Goal: Navigation & Orientation: Find specific page/section

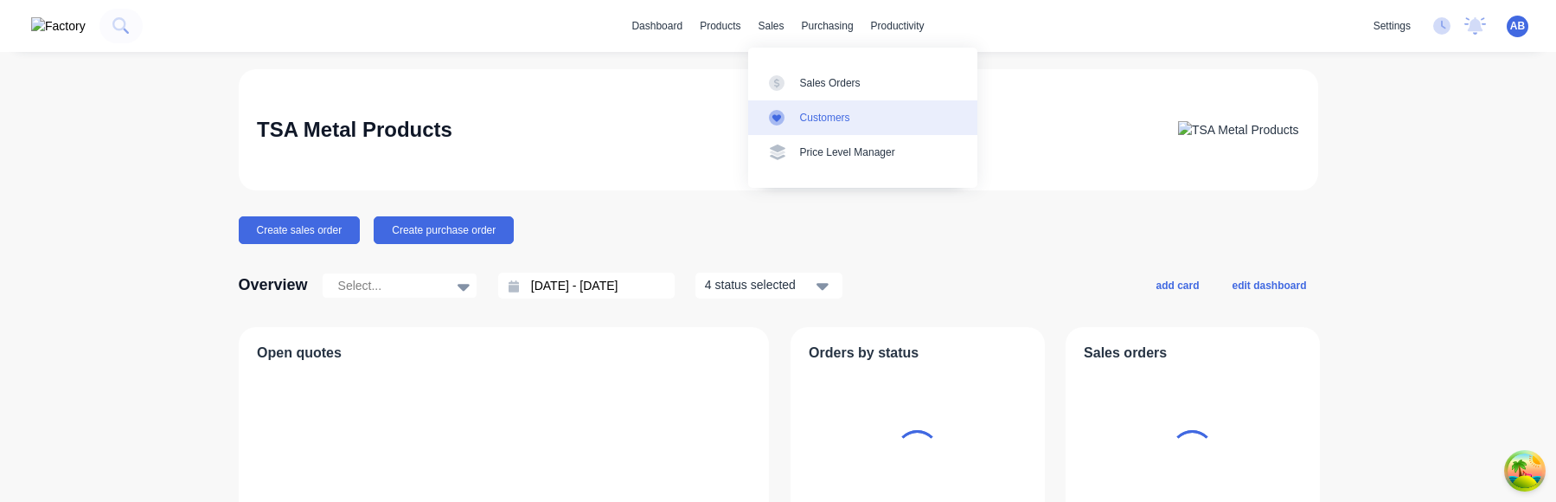
click at [830, 115] on div "Customers" at bounding box center [825, 118] width 50 height 16
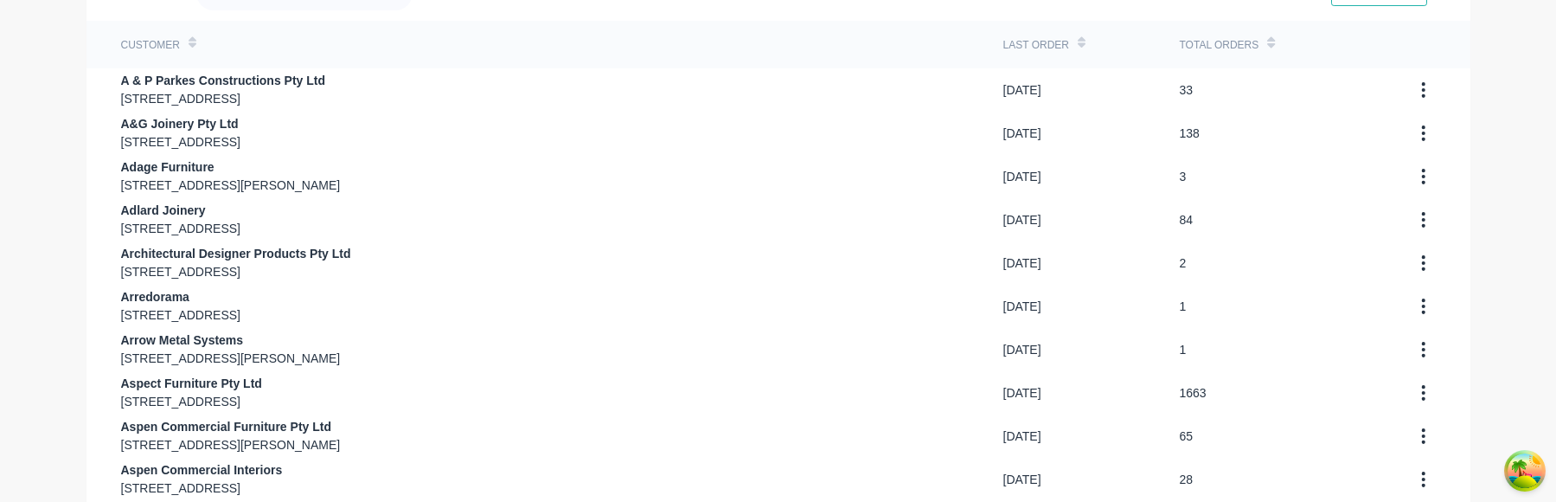
scroll to position [250, 0]
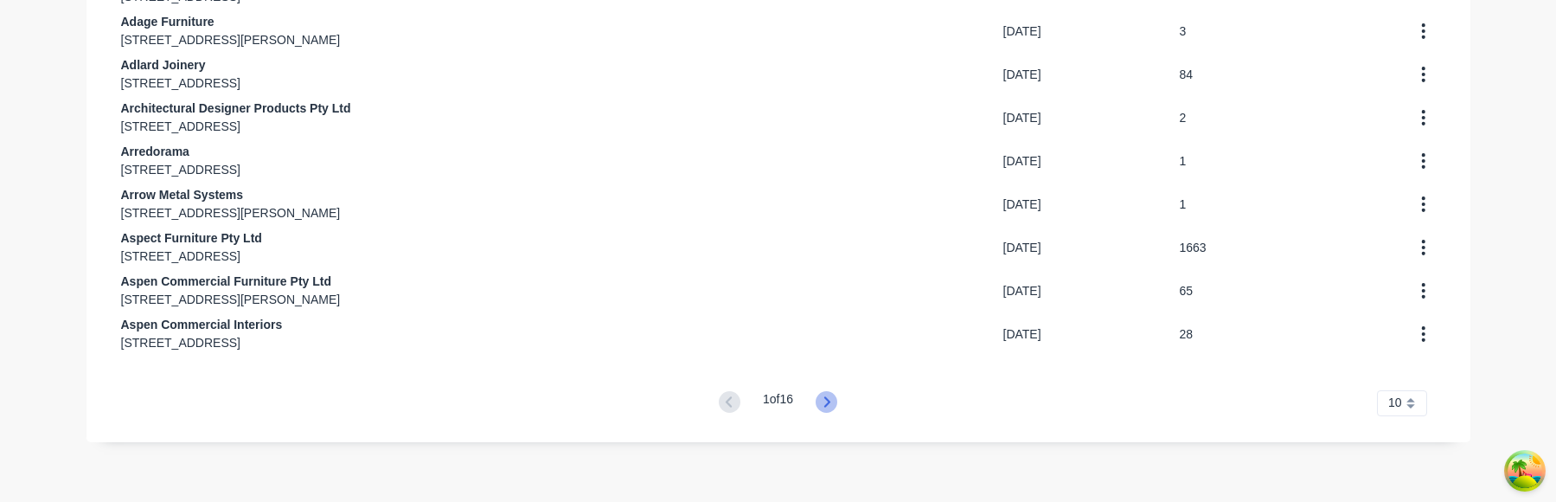
click at [827, 407] on icon at bounding box center [827, 402] width 22 height 22
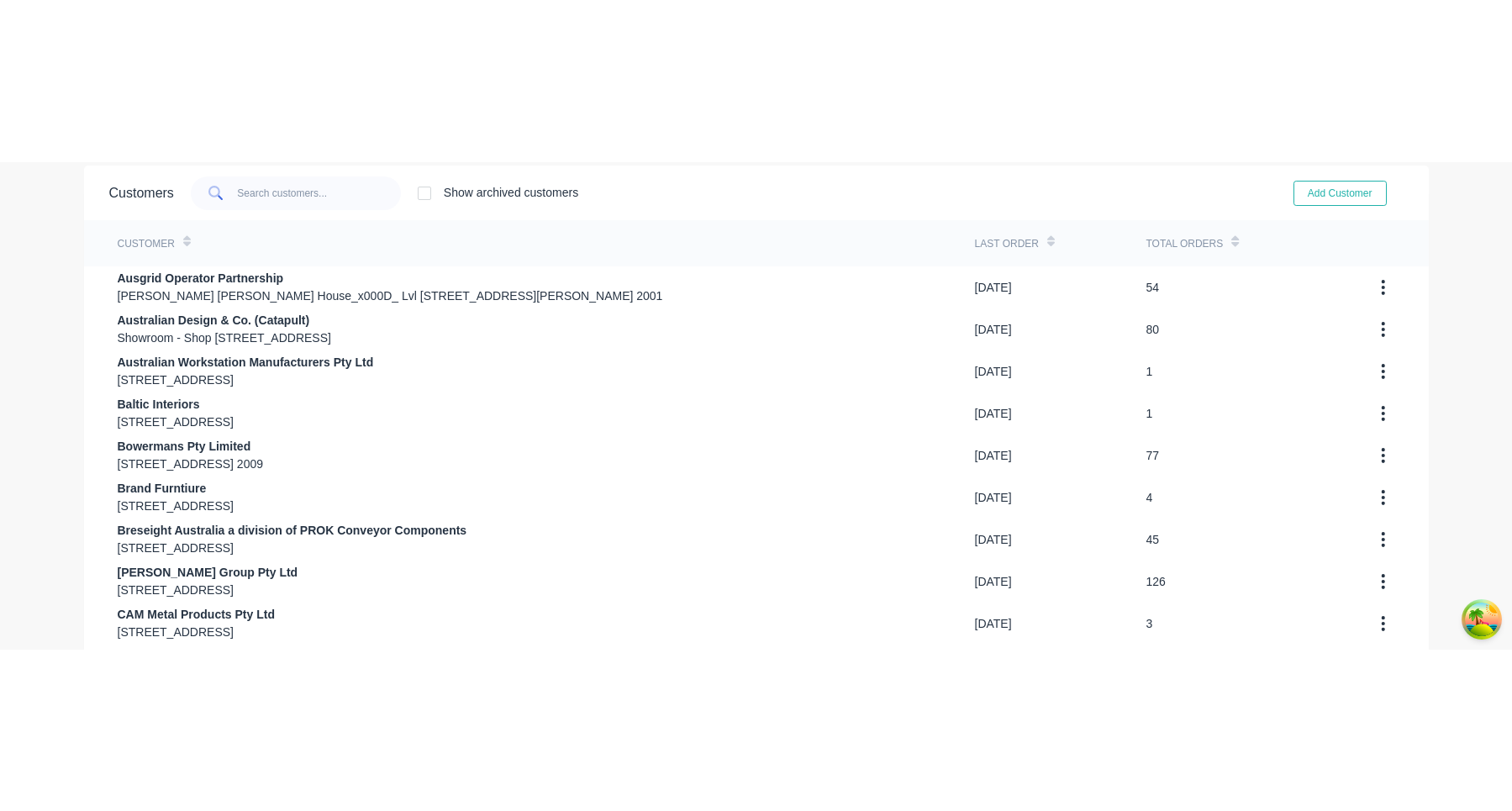
scroll to position [34, 0]
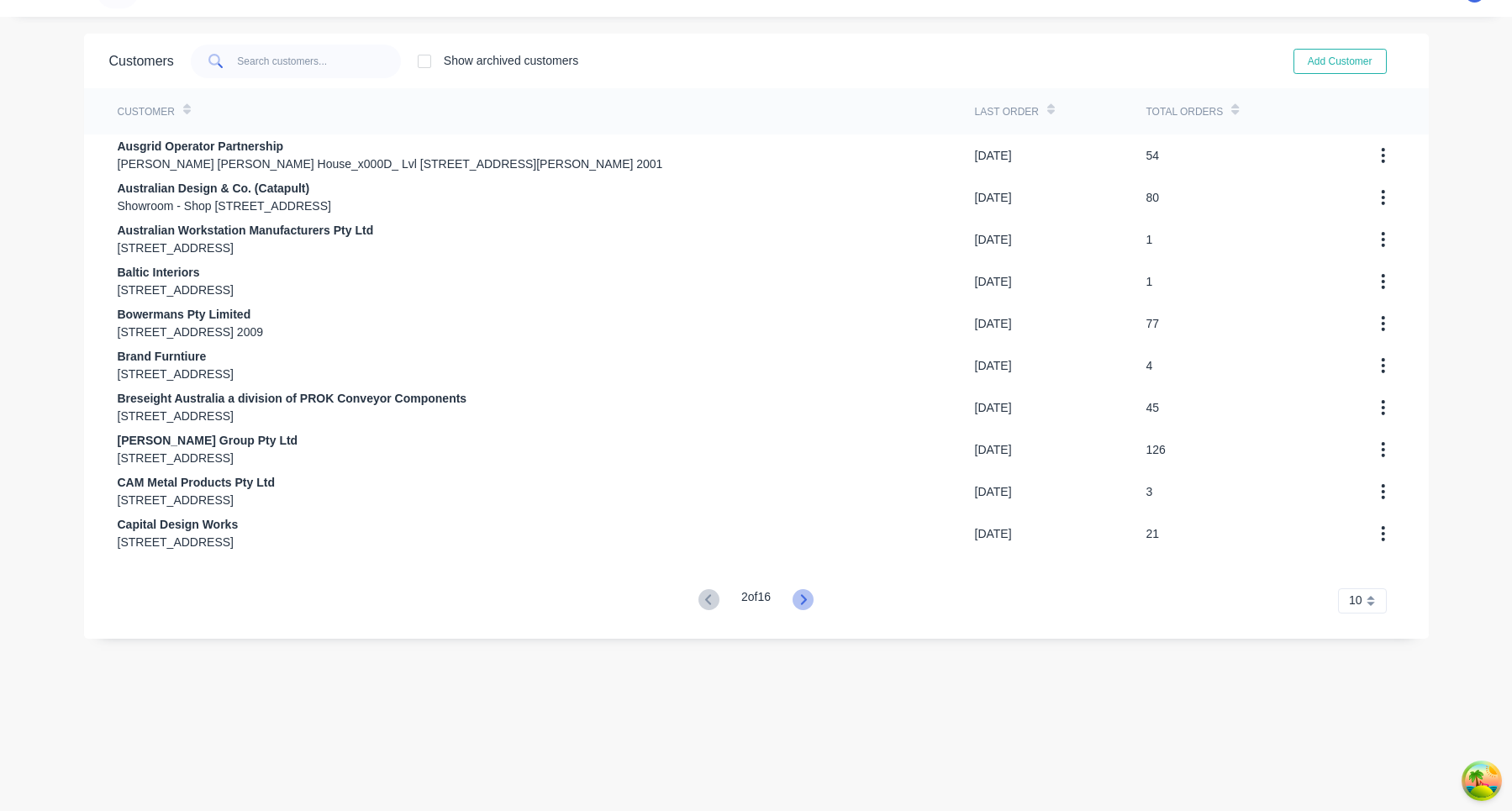
click at [807, 487] on icon at bounding box center [804, 599] width 6 height 10
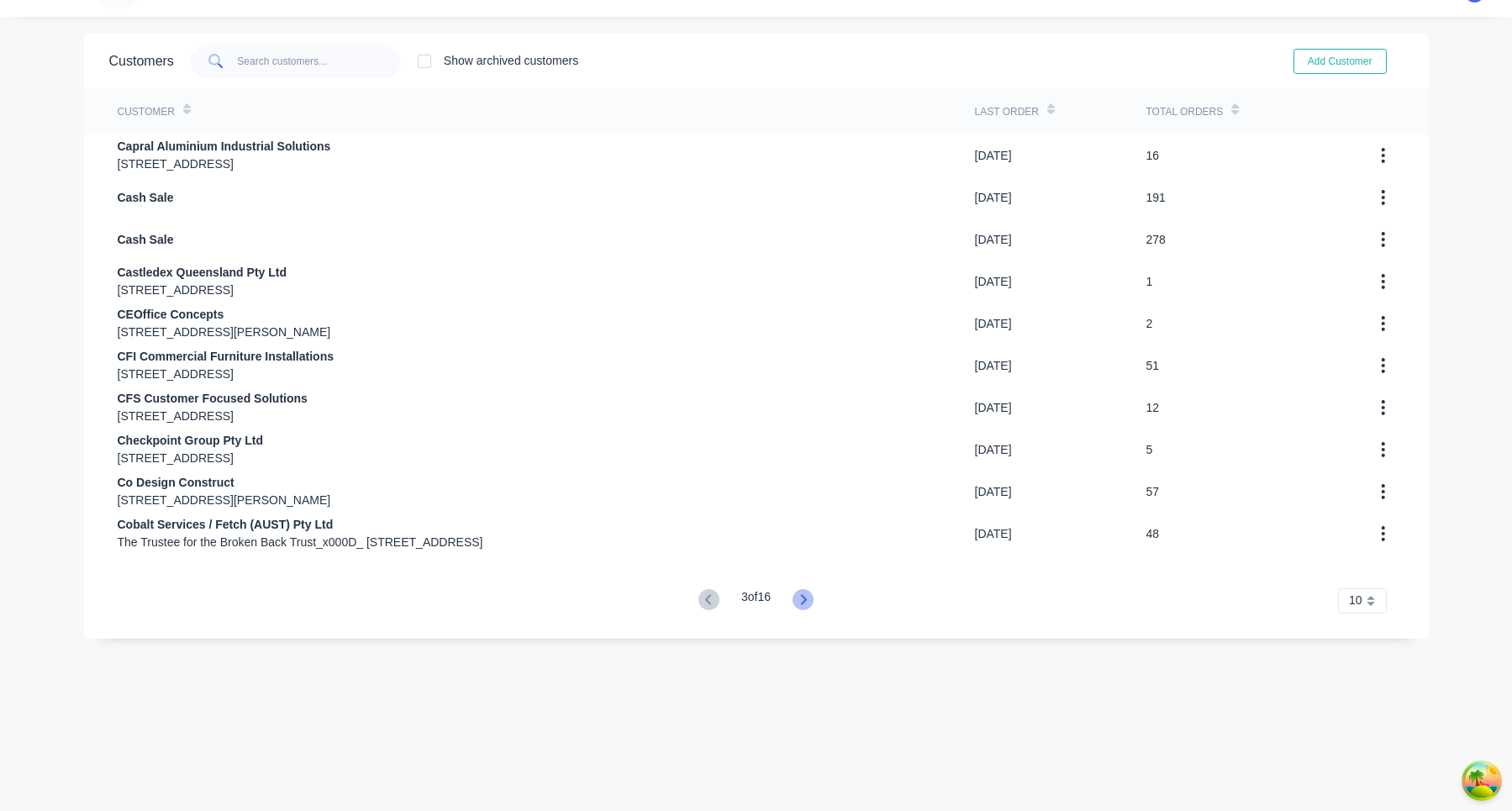
click at [807, 487] on icon at bounding box center [804, 599] width 6 height 10
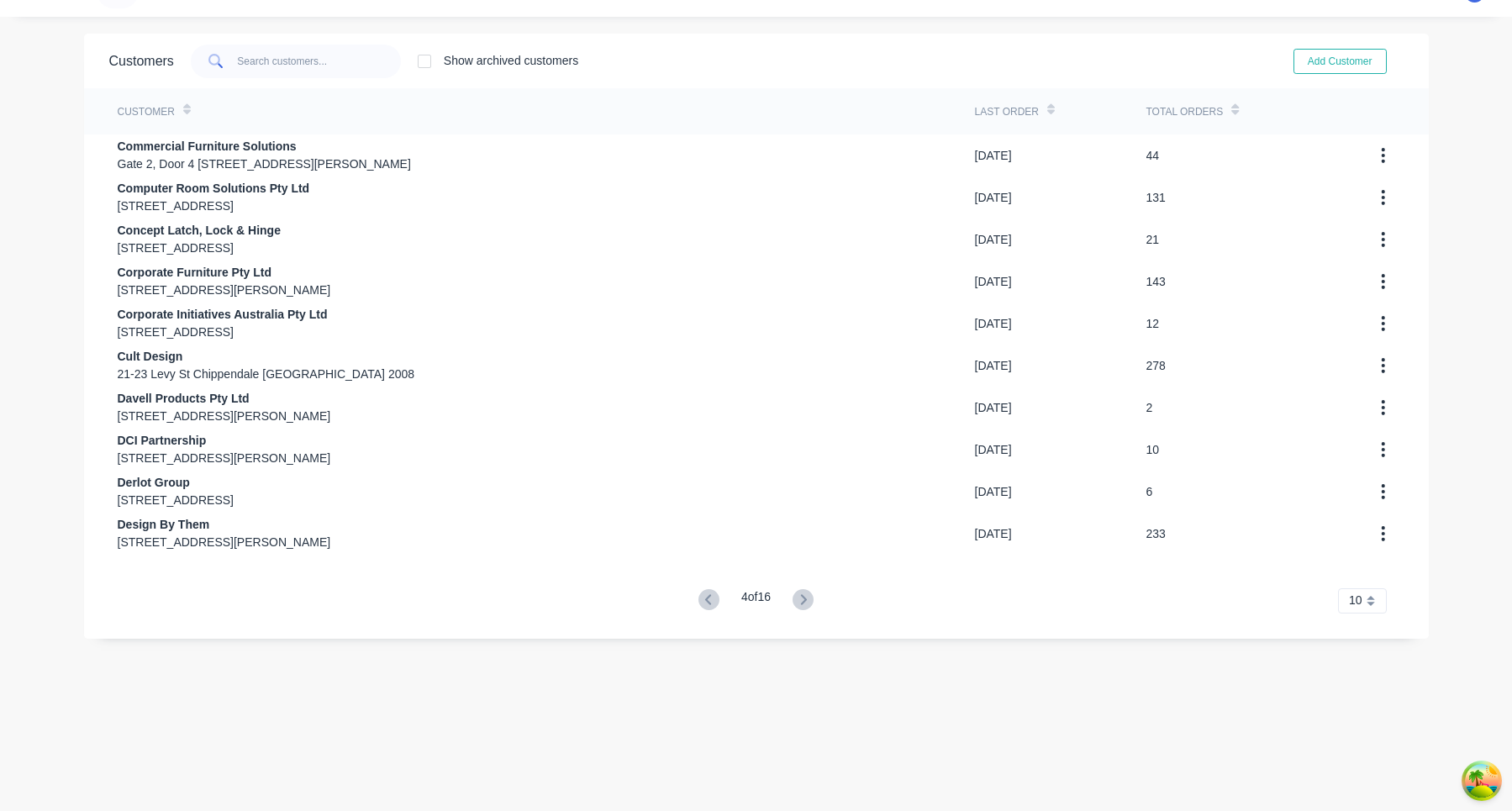
click at [807, 487] on icon at bounding box center [804, 599] width 6 height 10
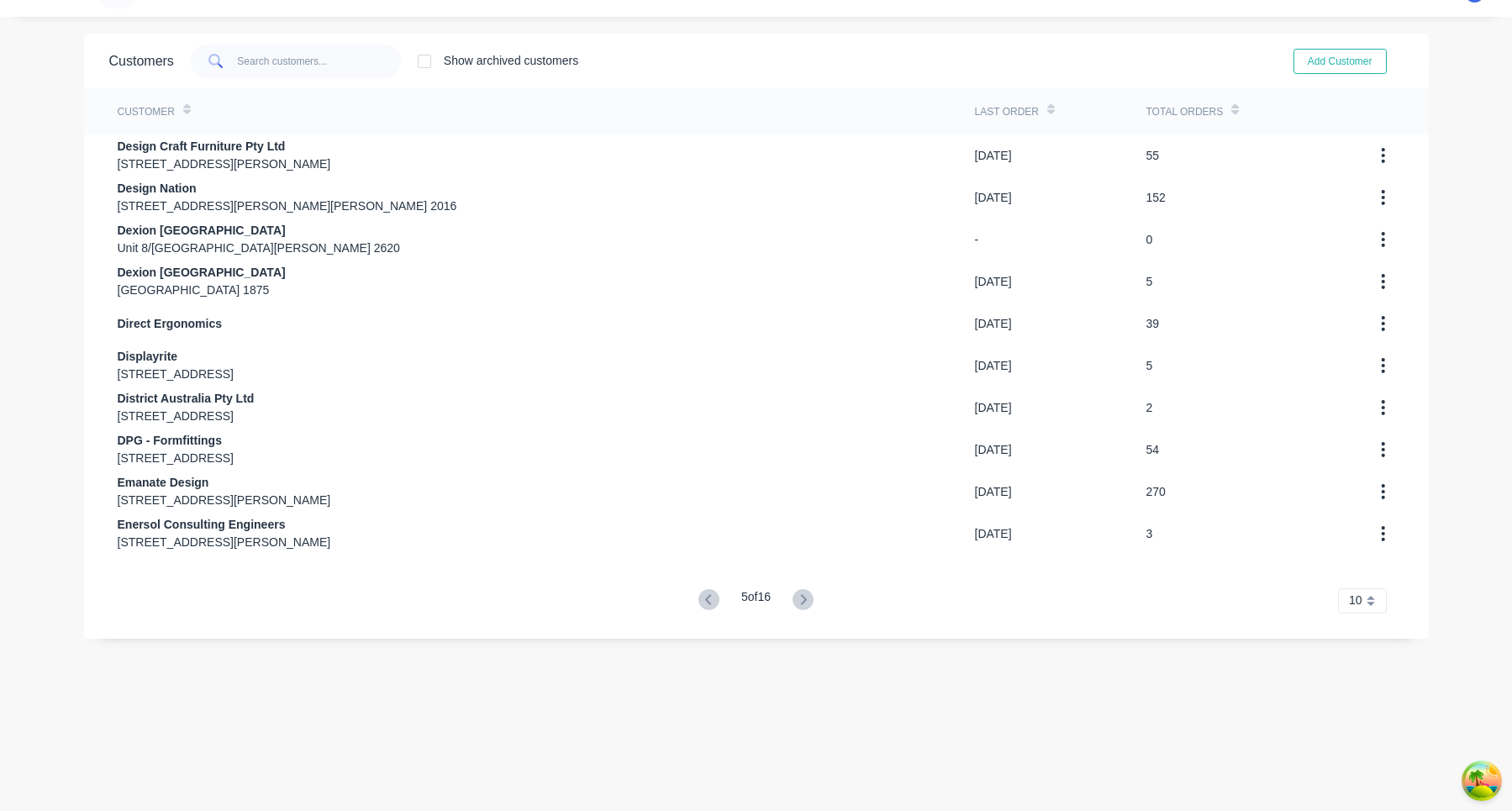
click at [807, 487] on icon at bounding box center [804, 599] width 6 height 10
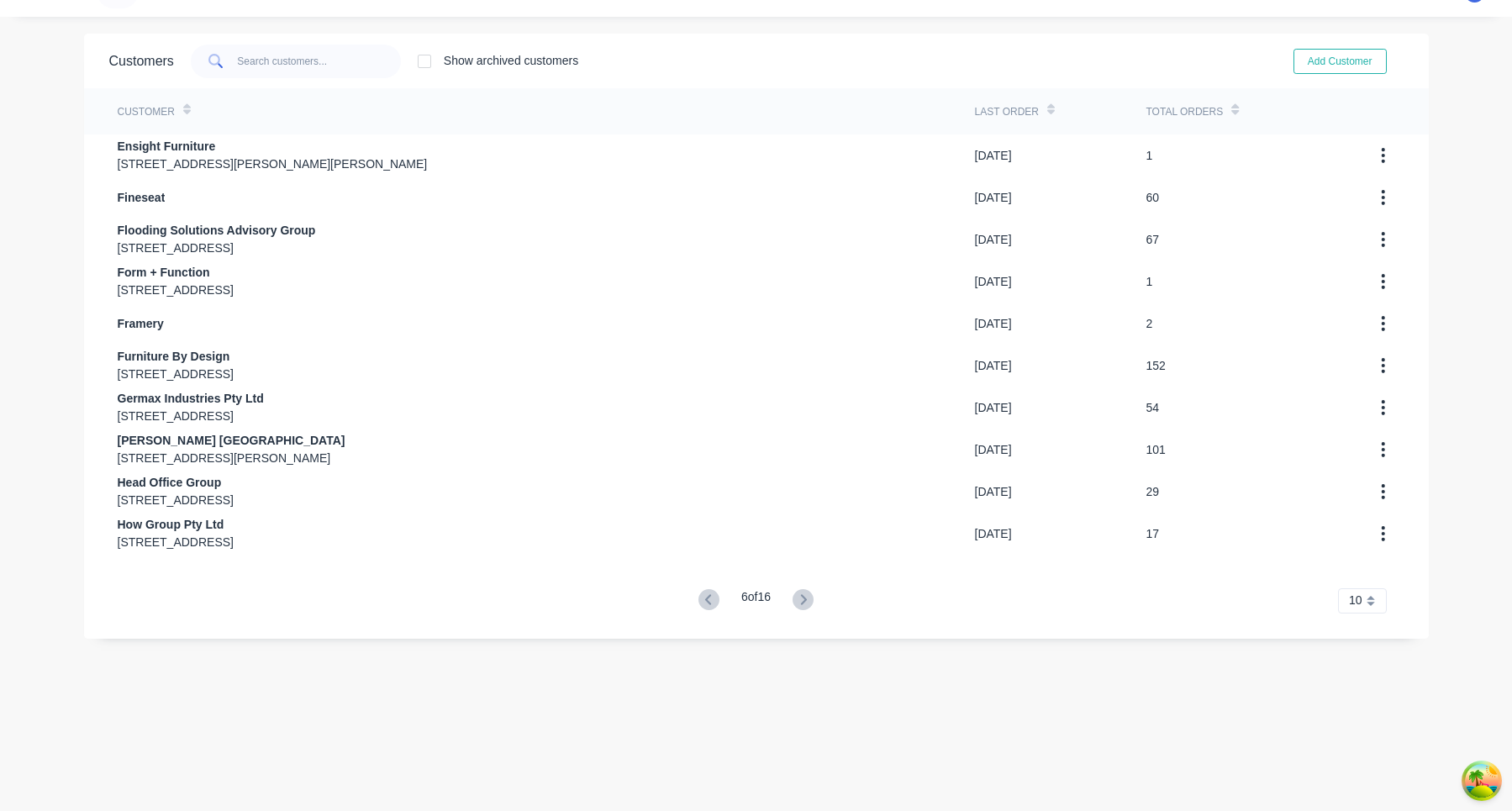
click at [807, 487] on icon at bounding box center [804, 599] width 6 height 10
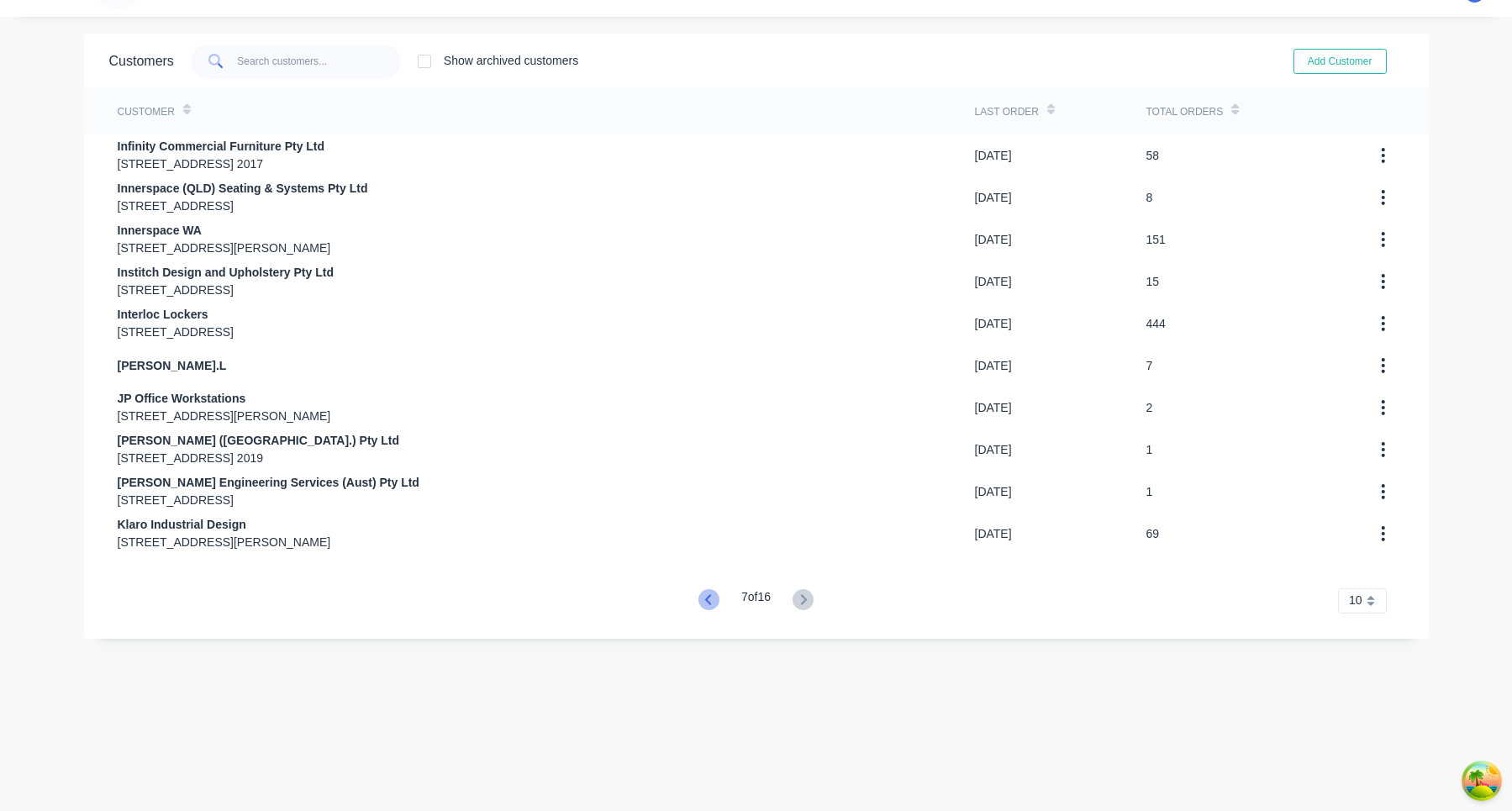
click at [706, 487] on icon at bounding box center [709, 599] width 21 height 21
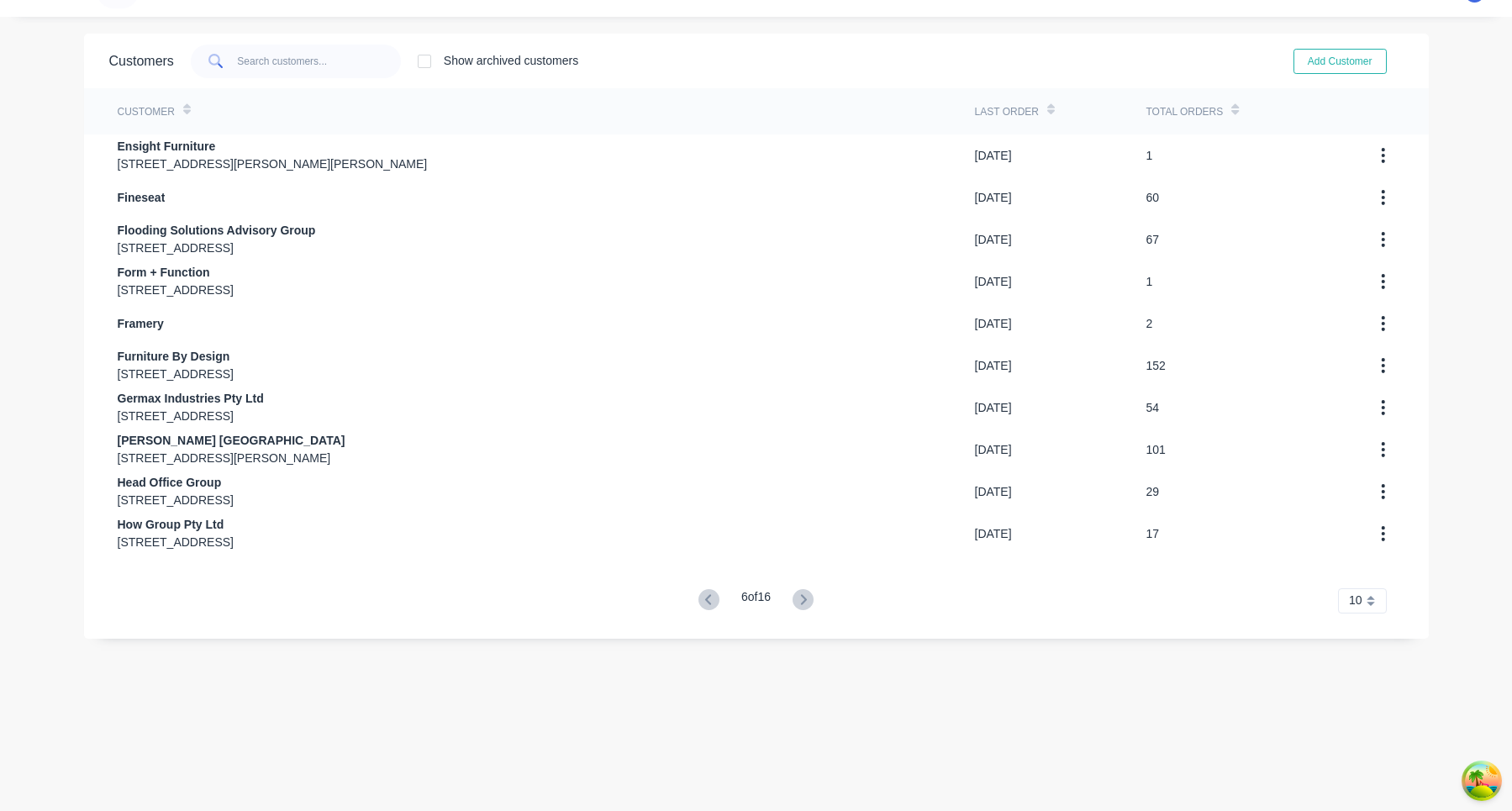
click at [706, 487] on icon at bounding box center [709, 599] width 21 height 21
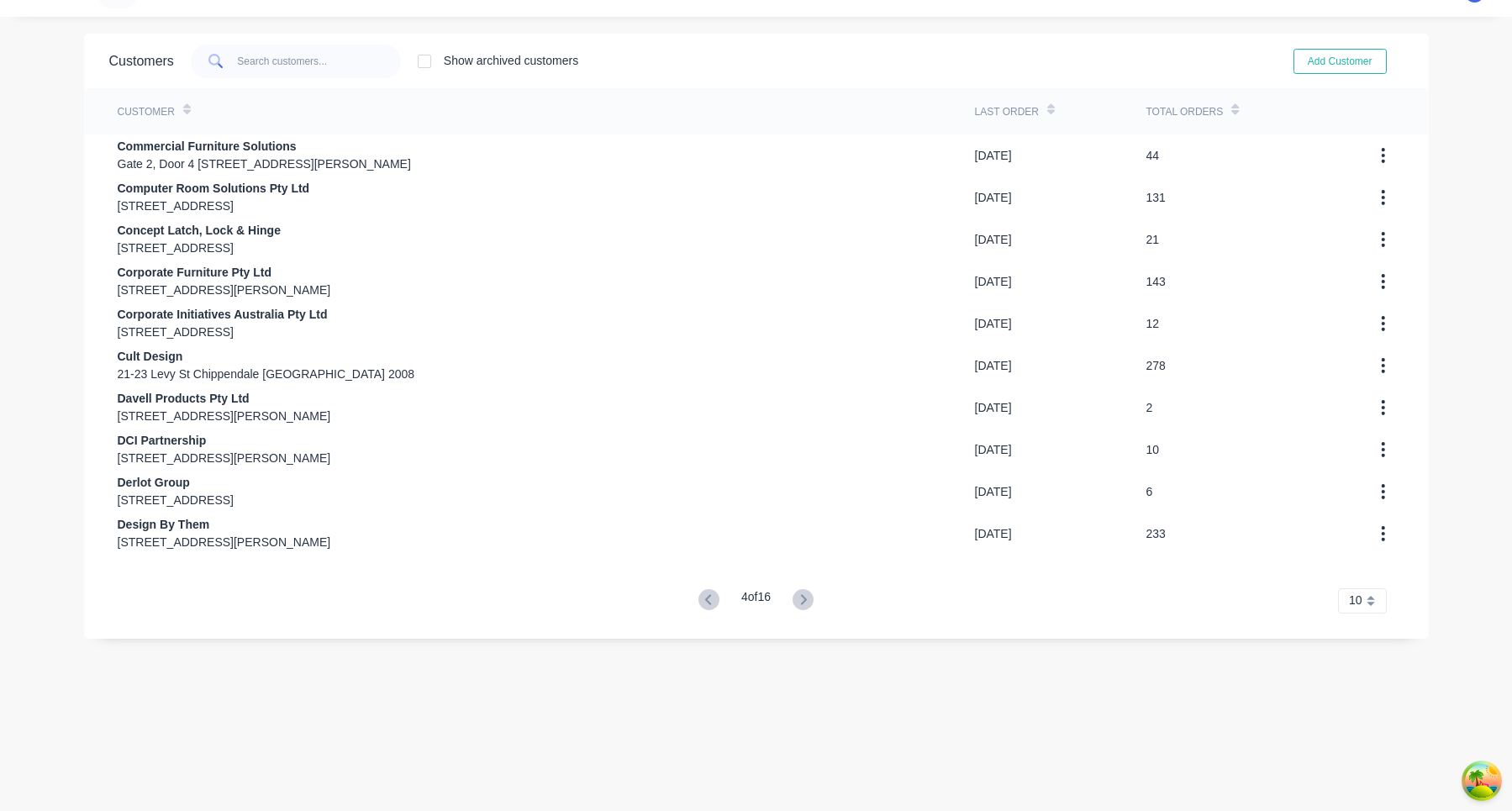
click at [706, 487] on icon at bounding box center [709, 599] width 21 height 21
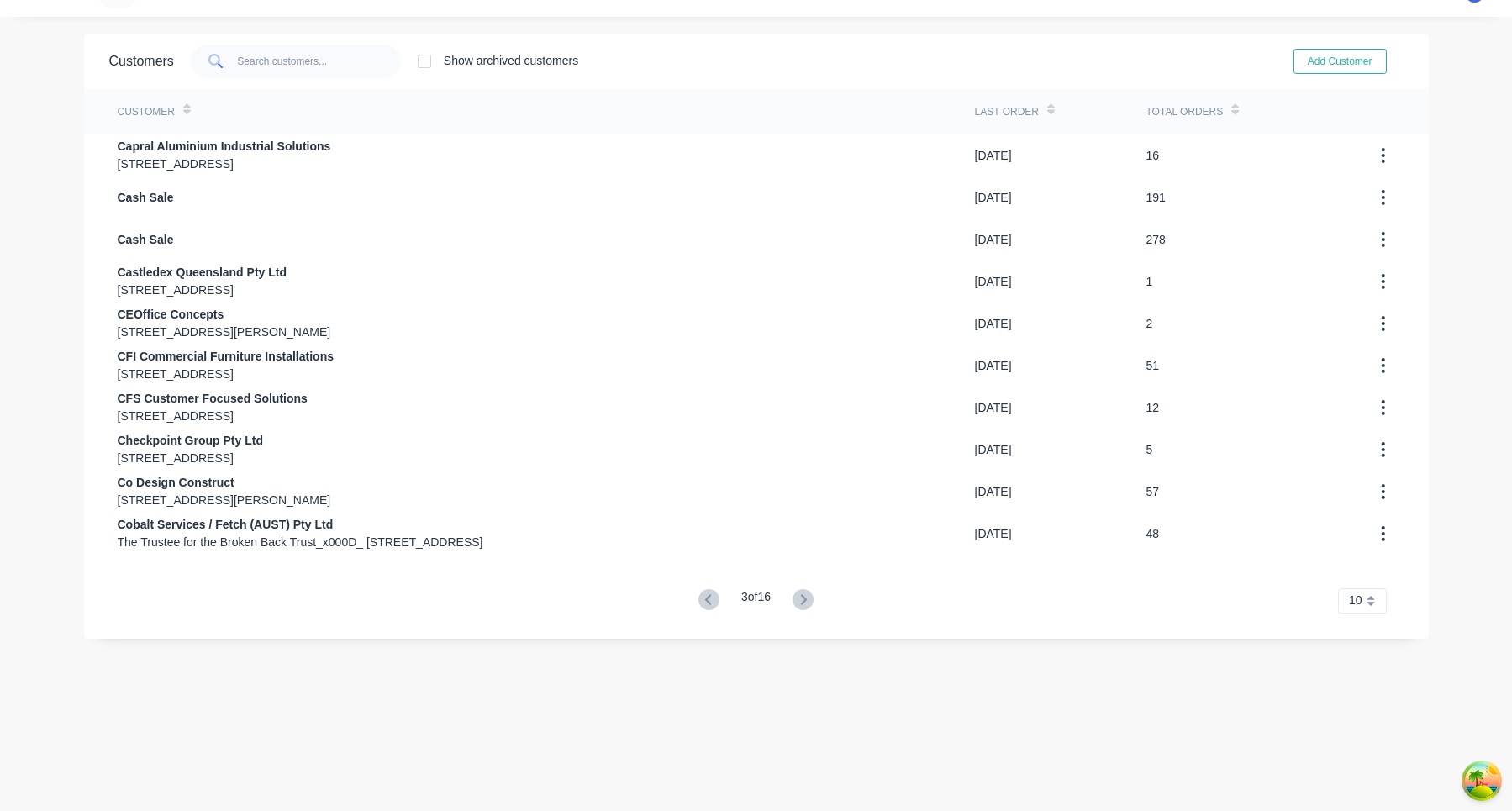
click at [706, 487] on icon at bounding box center [709, 599] width 21 height 21
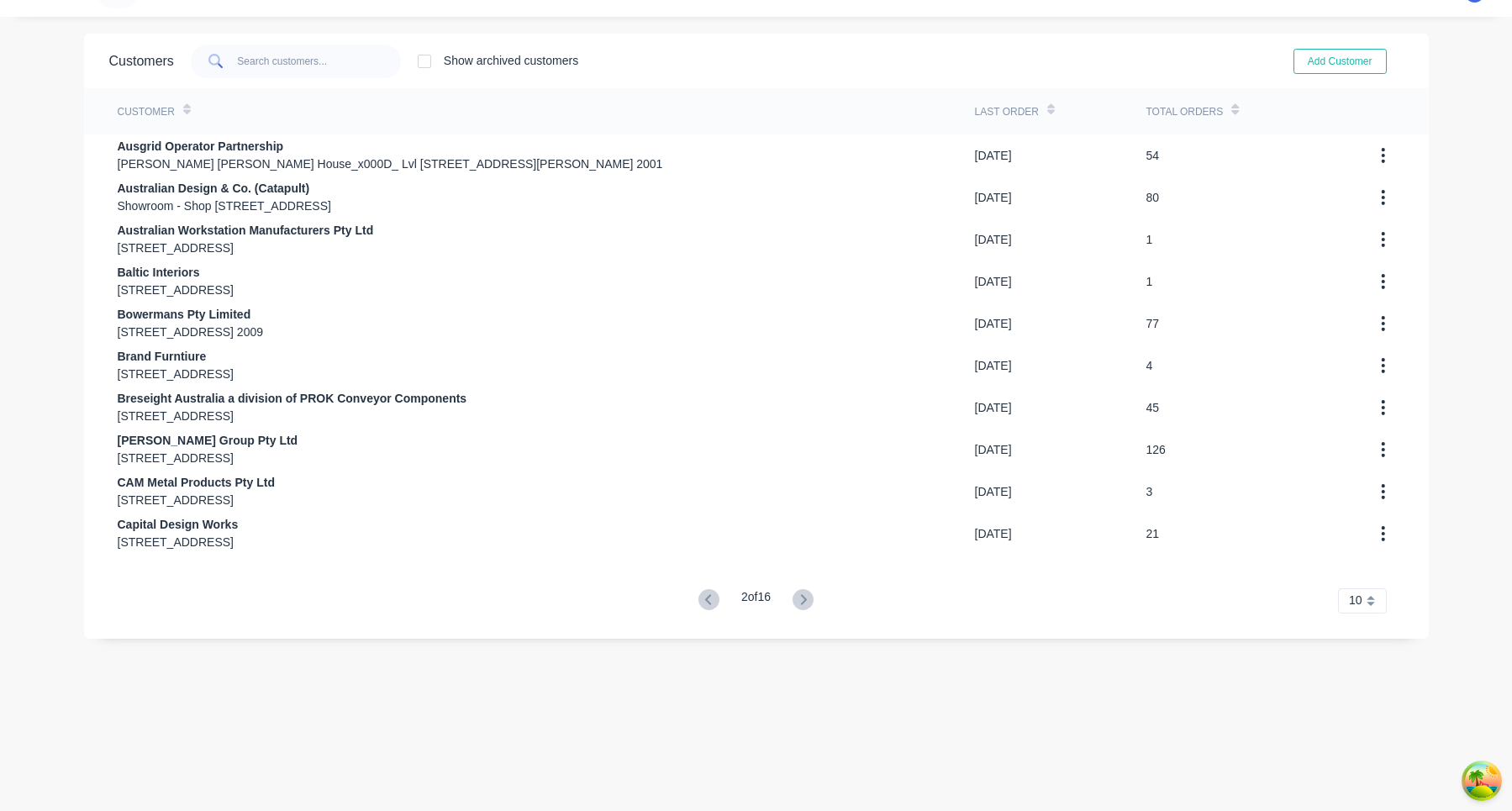
click at [706, 487] on icon at bounding box center [709, 599] width 21 height 21
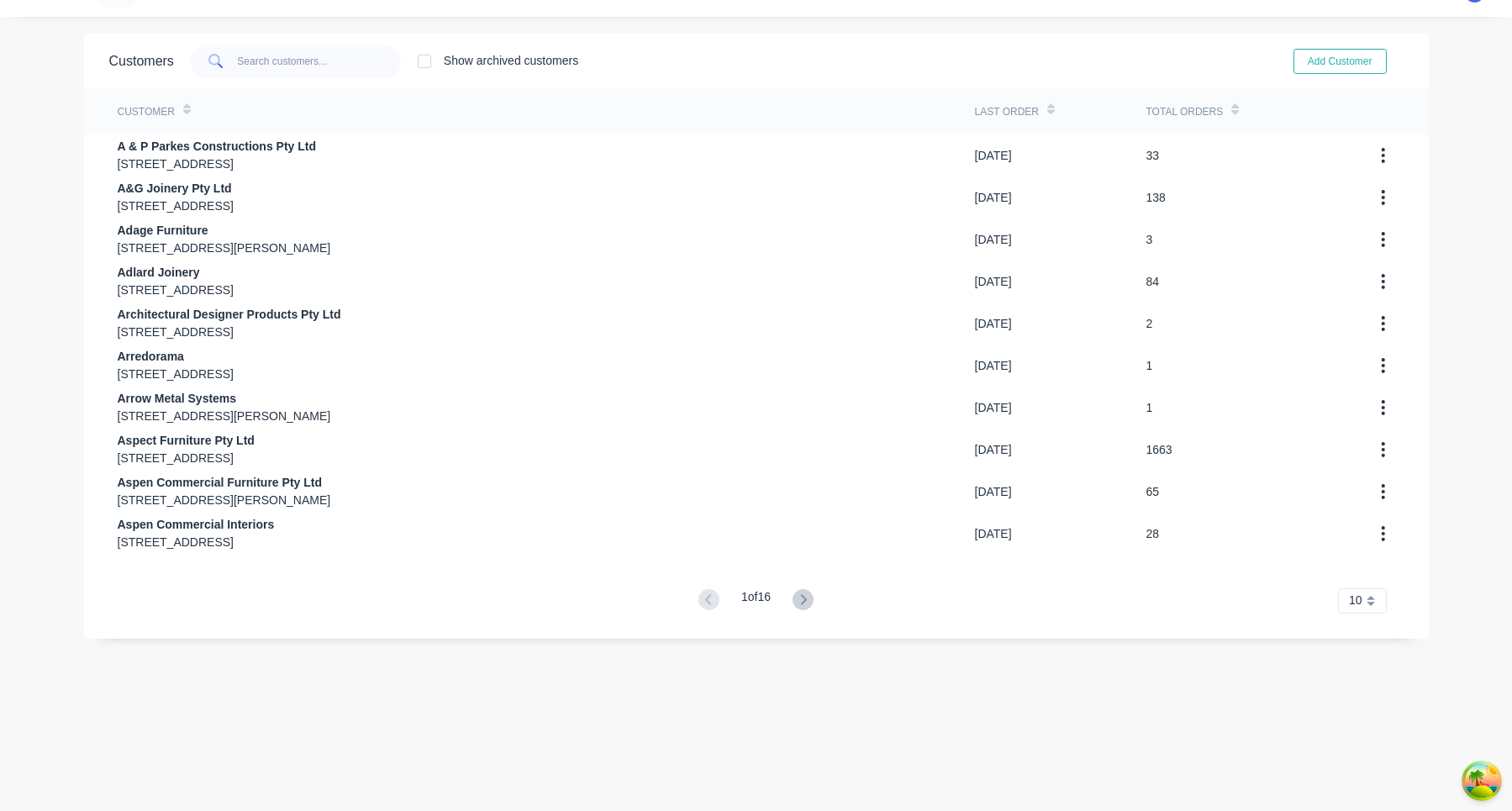
click at [1067, 26] on div "dashboard products sales purchasing productivity dashboard products Product Cat…" at bounding box center [756, 405] width 1512 height 811
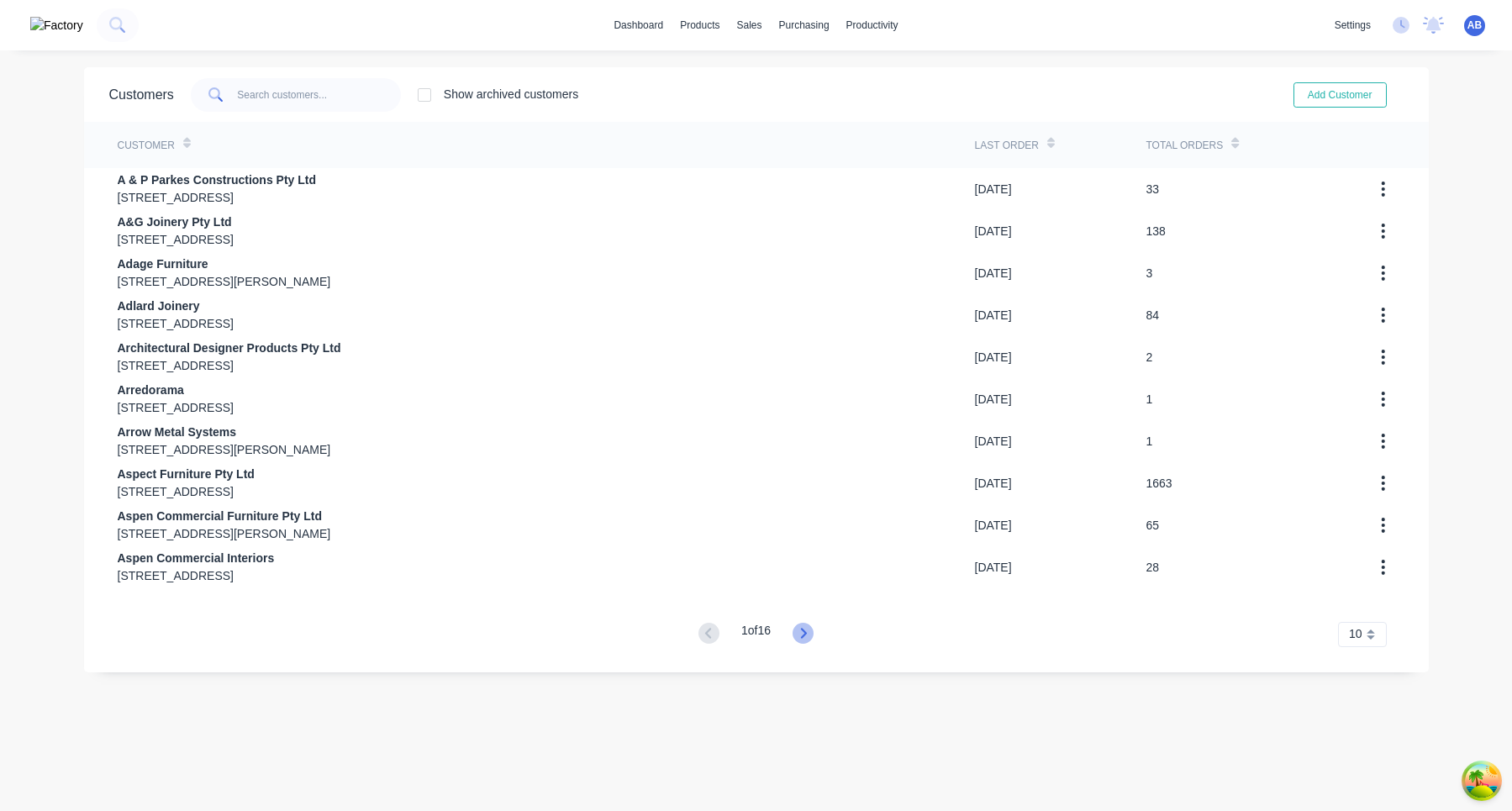
click at [807, 487] on icon at bounding box center [804, 632] width 6 height 10
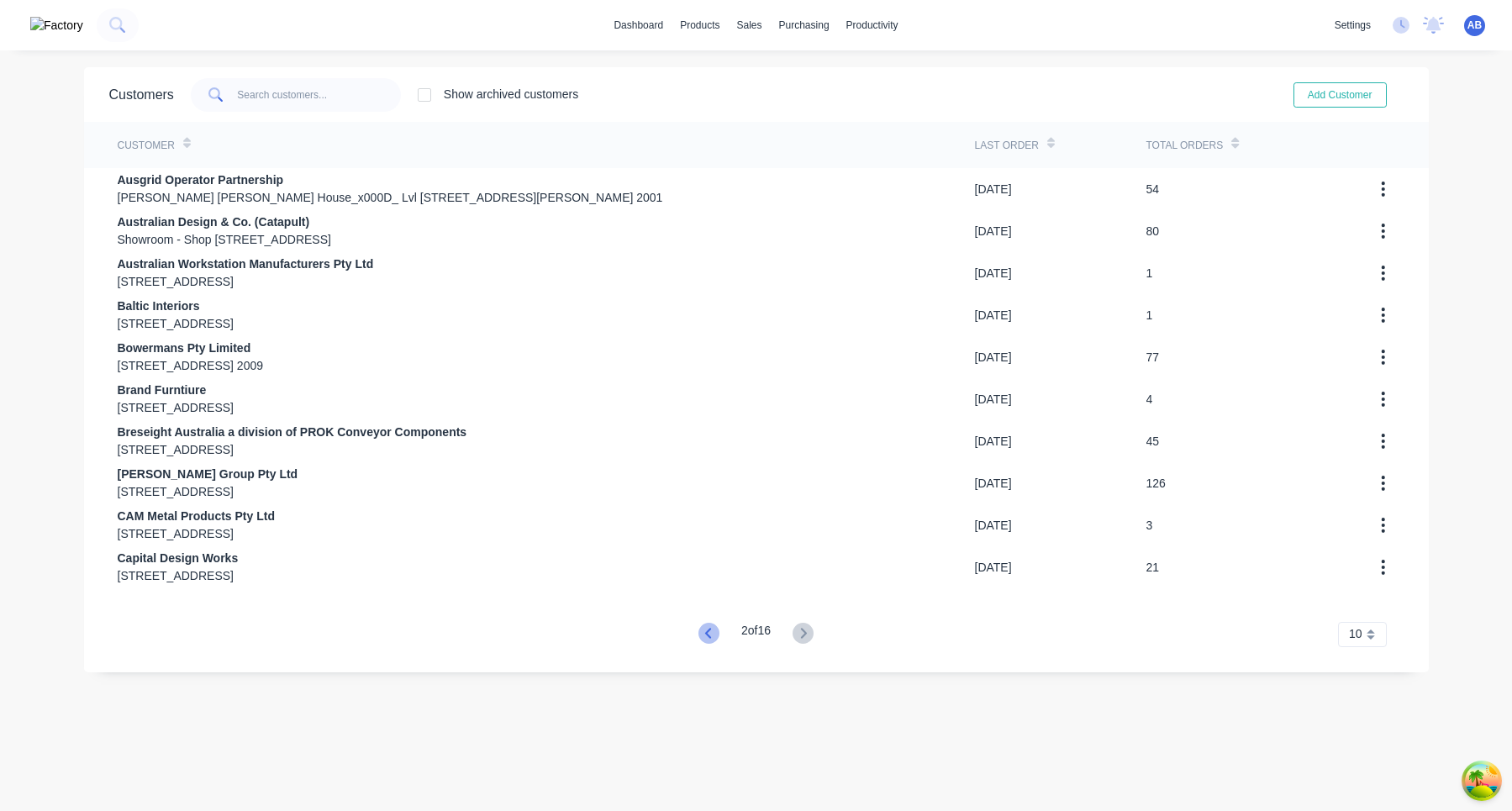
click at [706, 487] on icon at bounding box center [709, 633] width 21 height 21
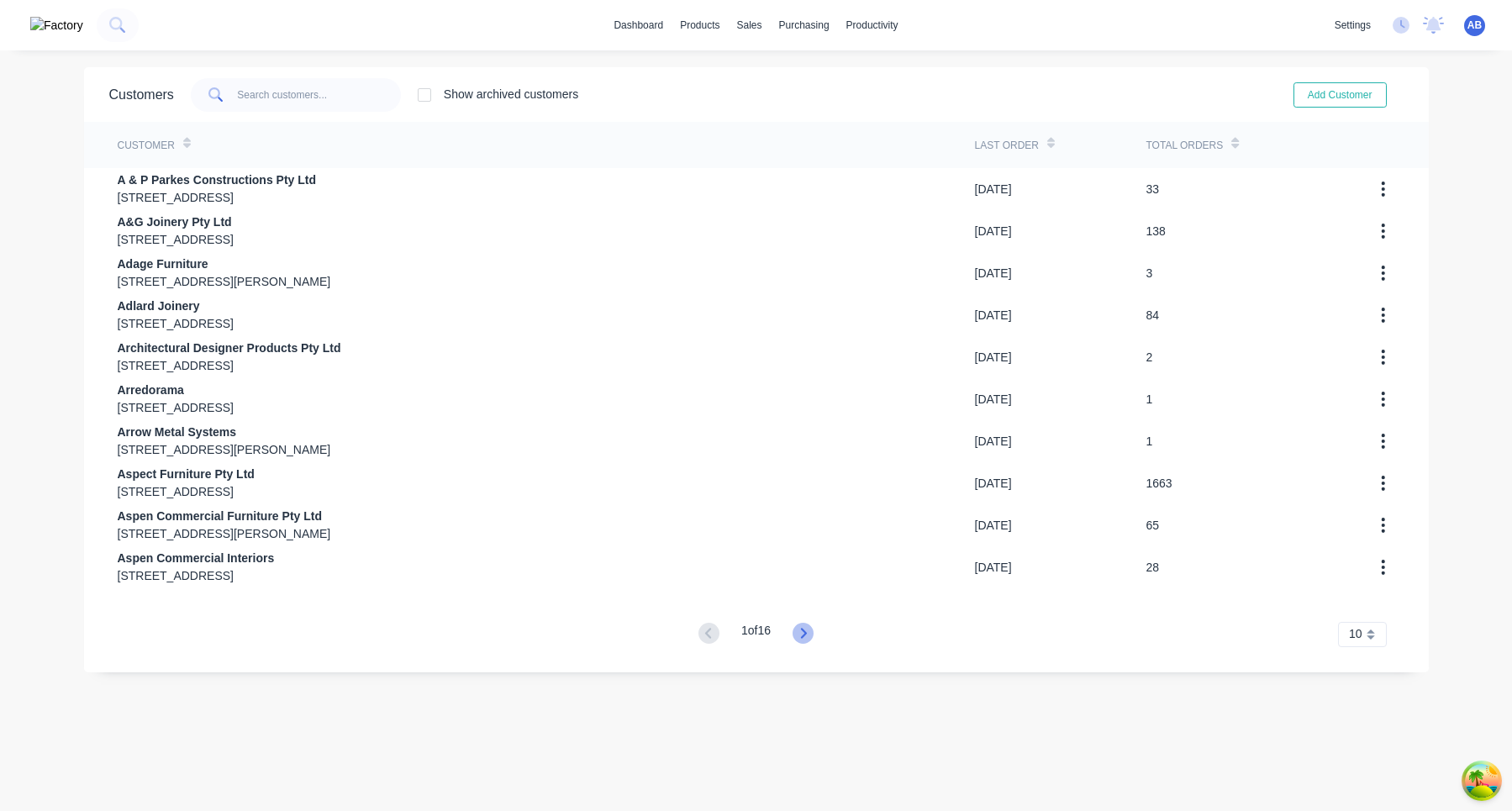
click at [803, 487] on icon at bounding box center [804, 633] width 21 height 21
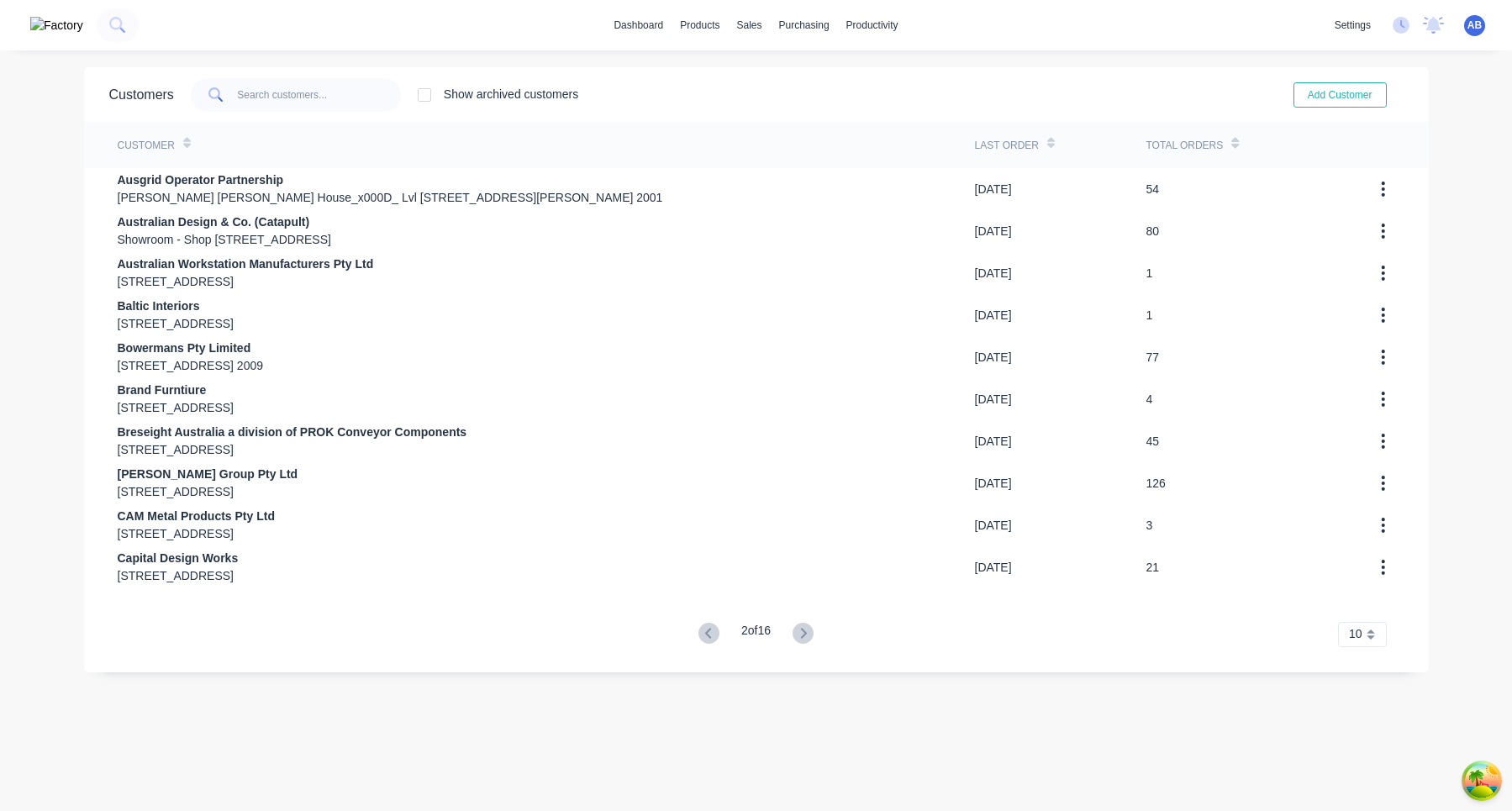
click at [804, 487] on icon at bounding box center [804, 633] width 21 height 21
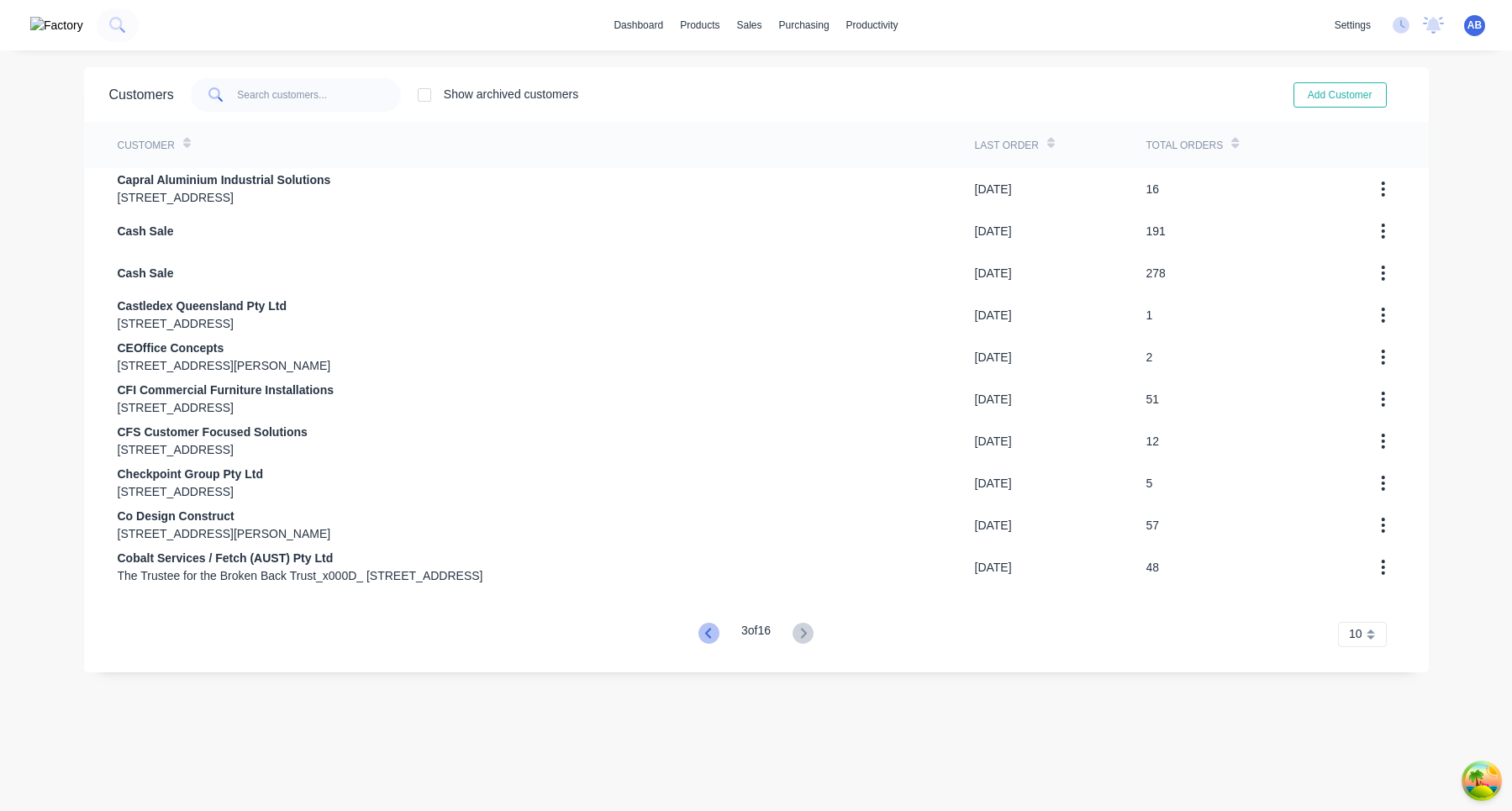
click at [706, 487] on icon at bounding box center [709, 633] width 21 height 21
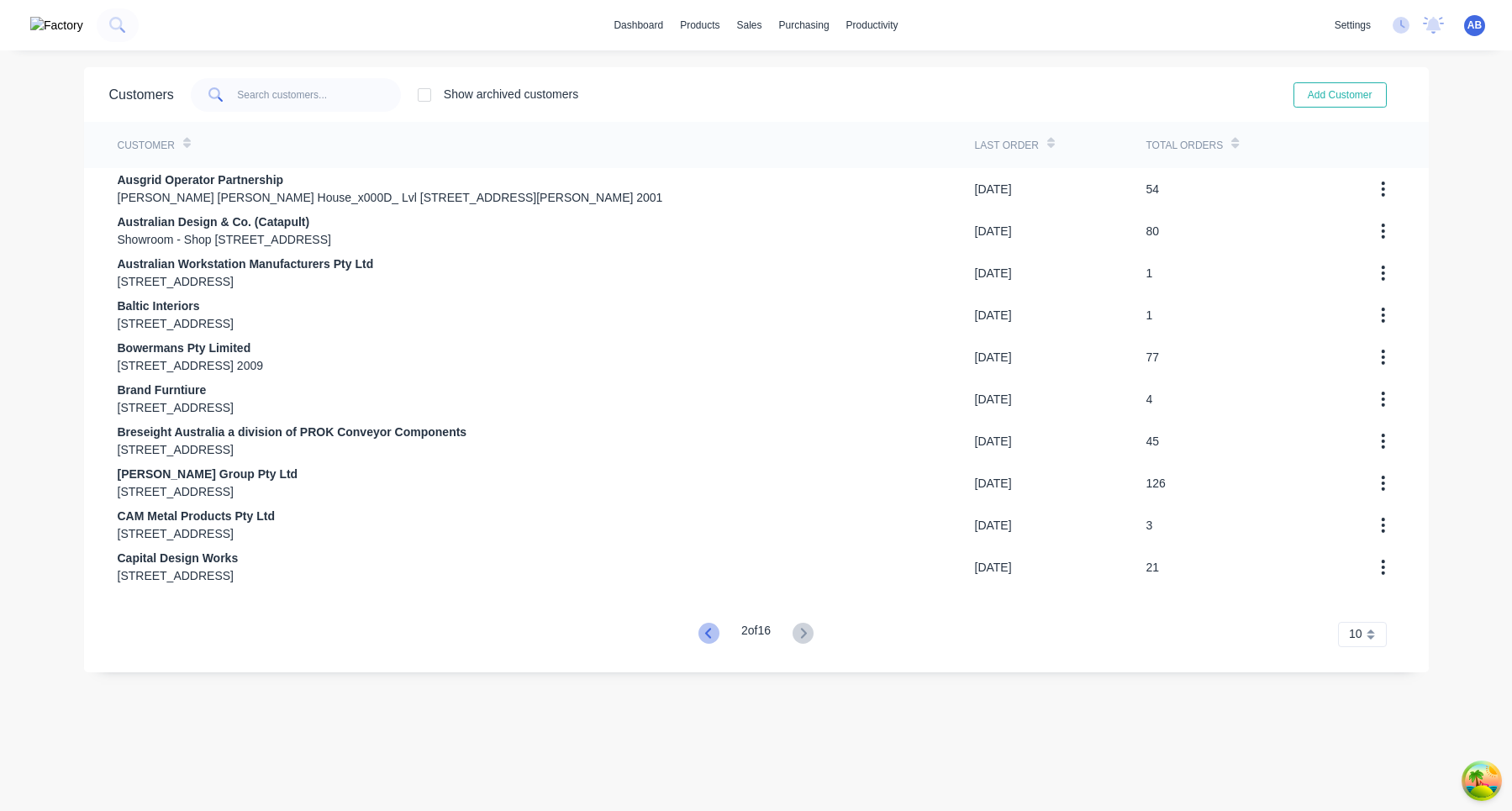
click at [714, 487] on icon at bounding box center [709, 633] width 21 height 21
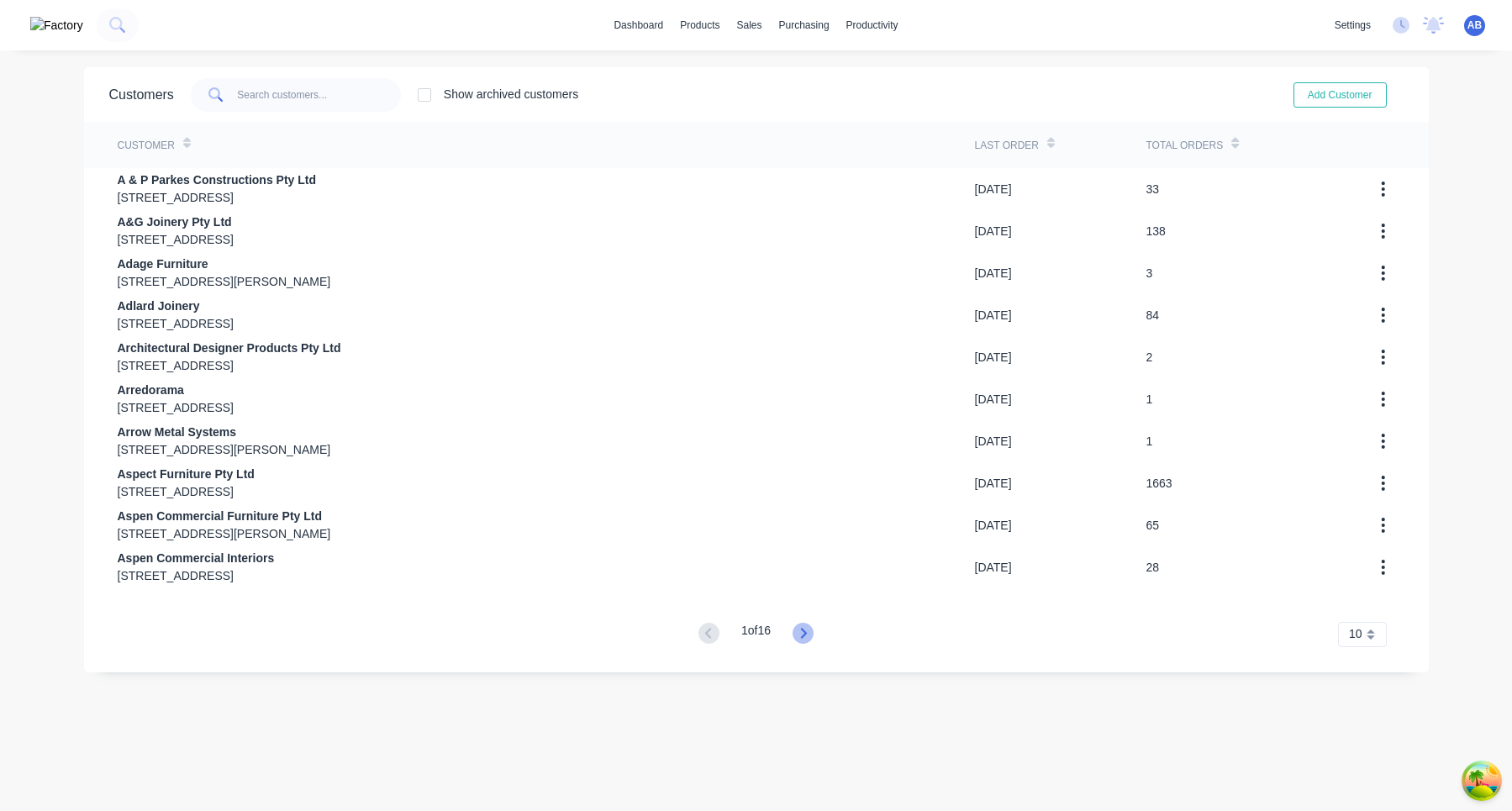
click at [798, 487] on icon at bounding box center [804, 633] width 21 height 21
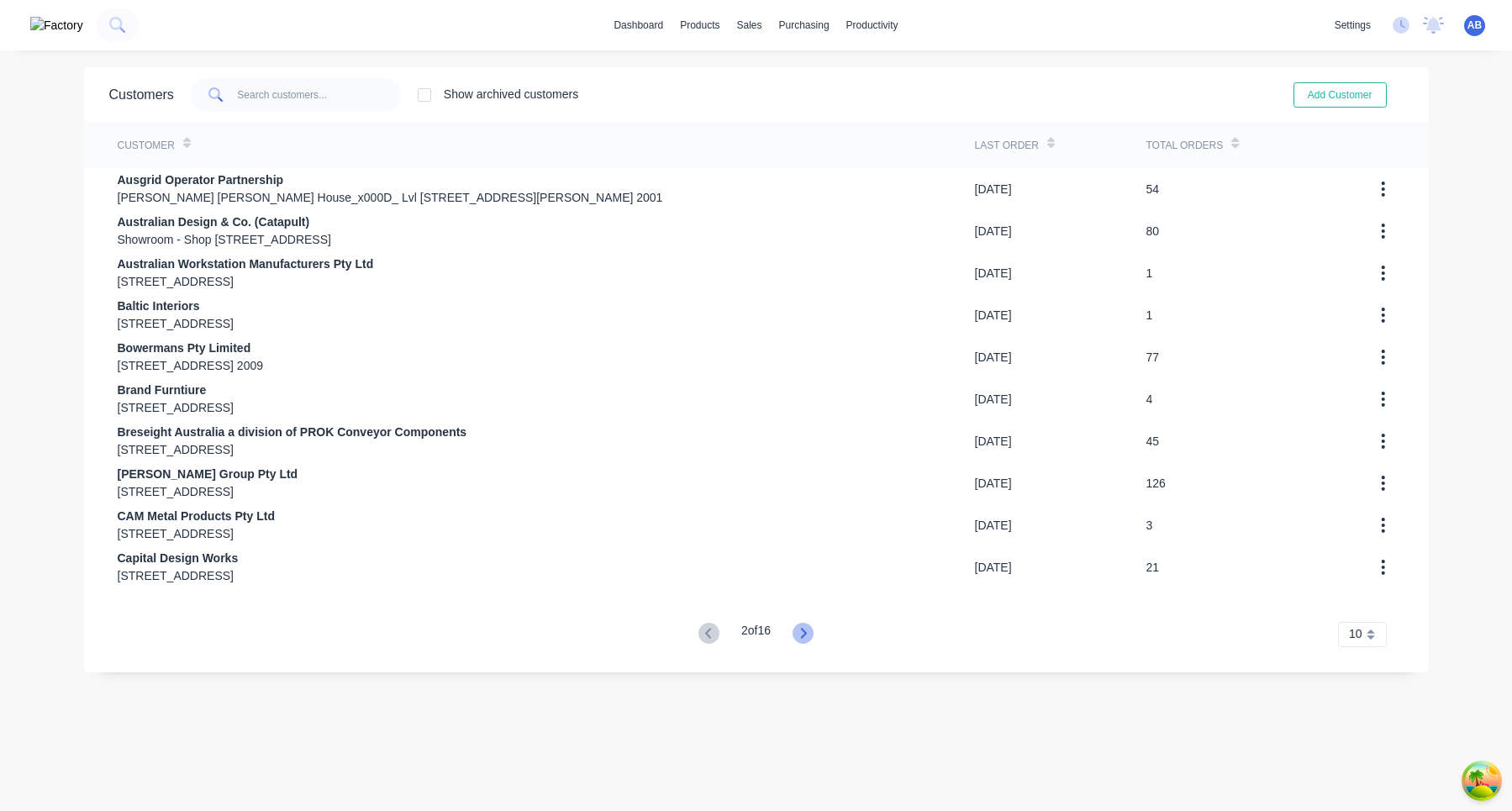
click at [799, 487] on icon at bounding box center [804, 633] width 21 height 21
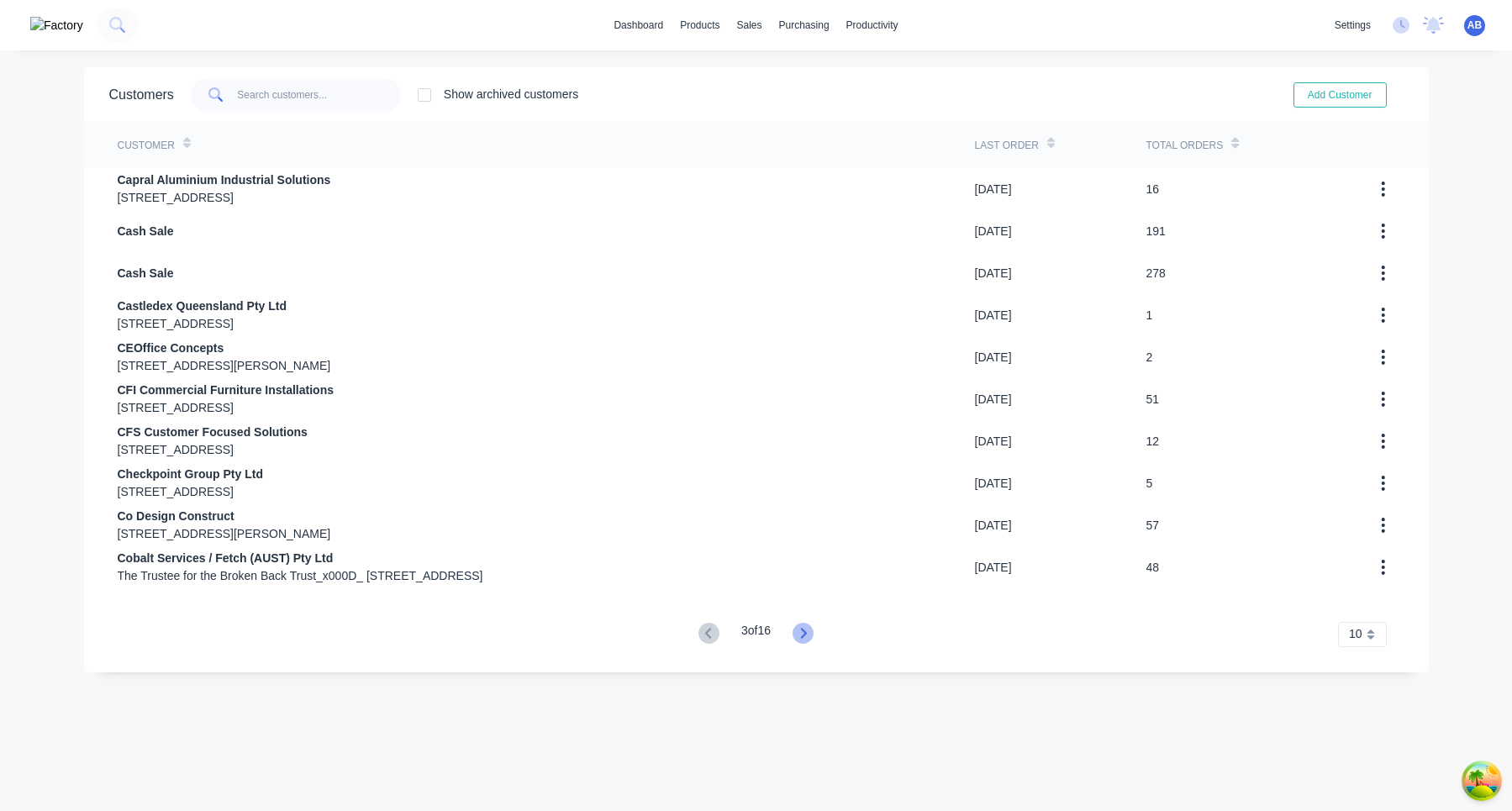
click at [805, 487] on icon at bounding box center [804, 633] width 21 height 21
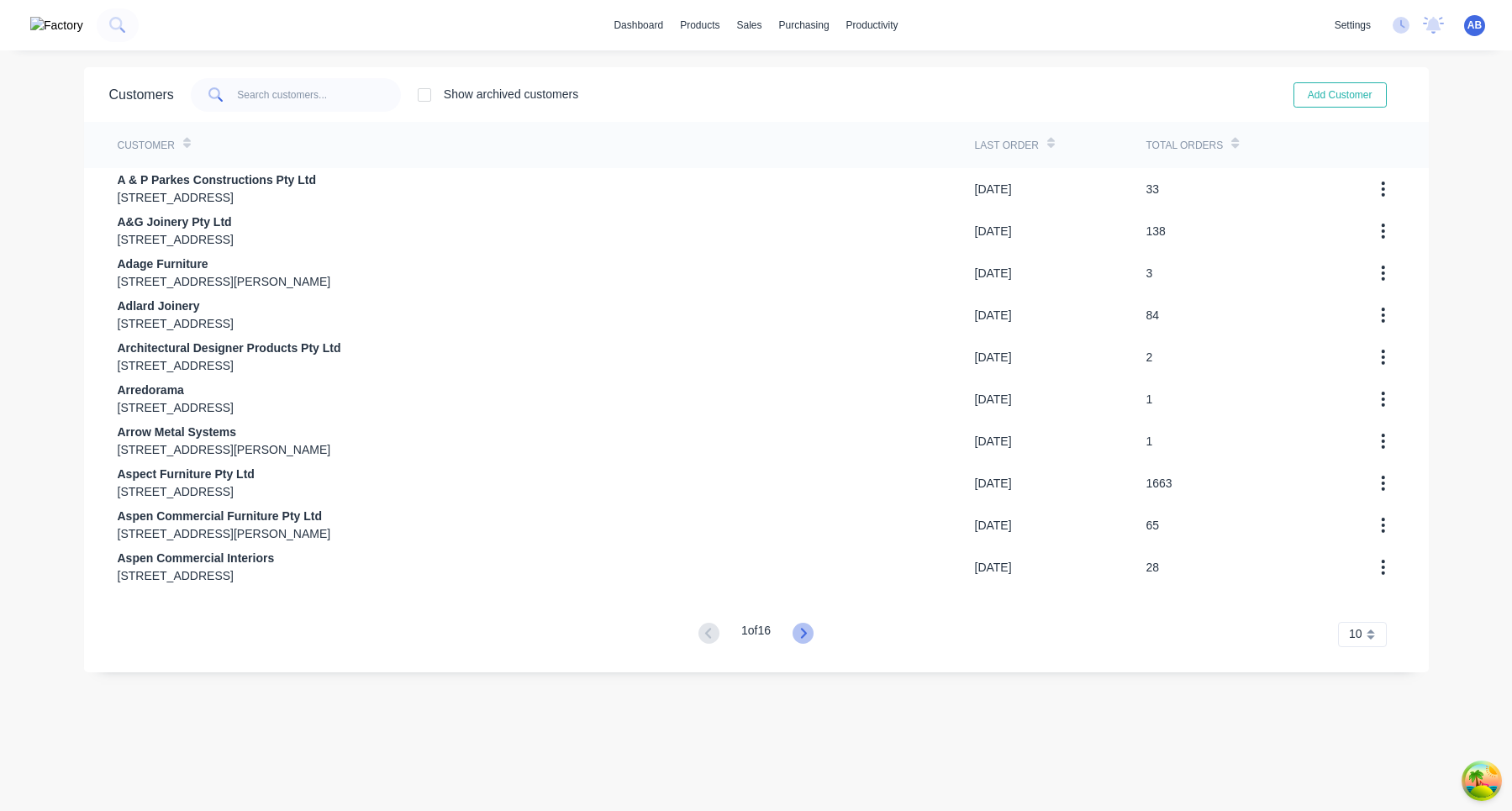
click at [813, 631] on icon at bounding box center [804, 633] width 21 height 21
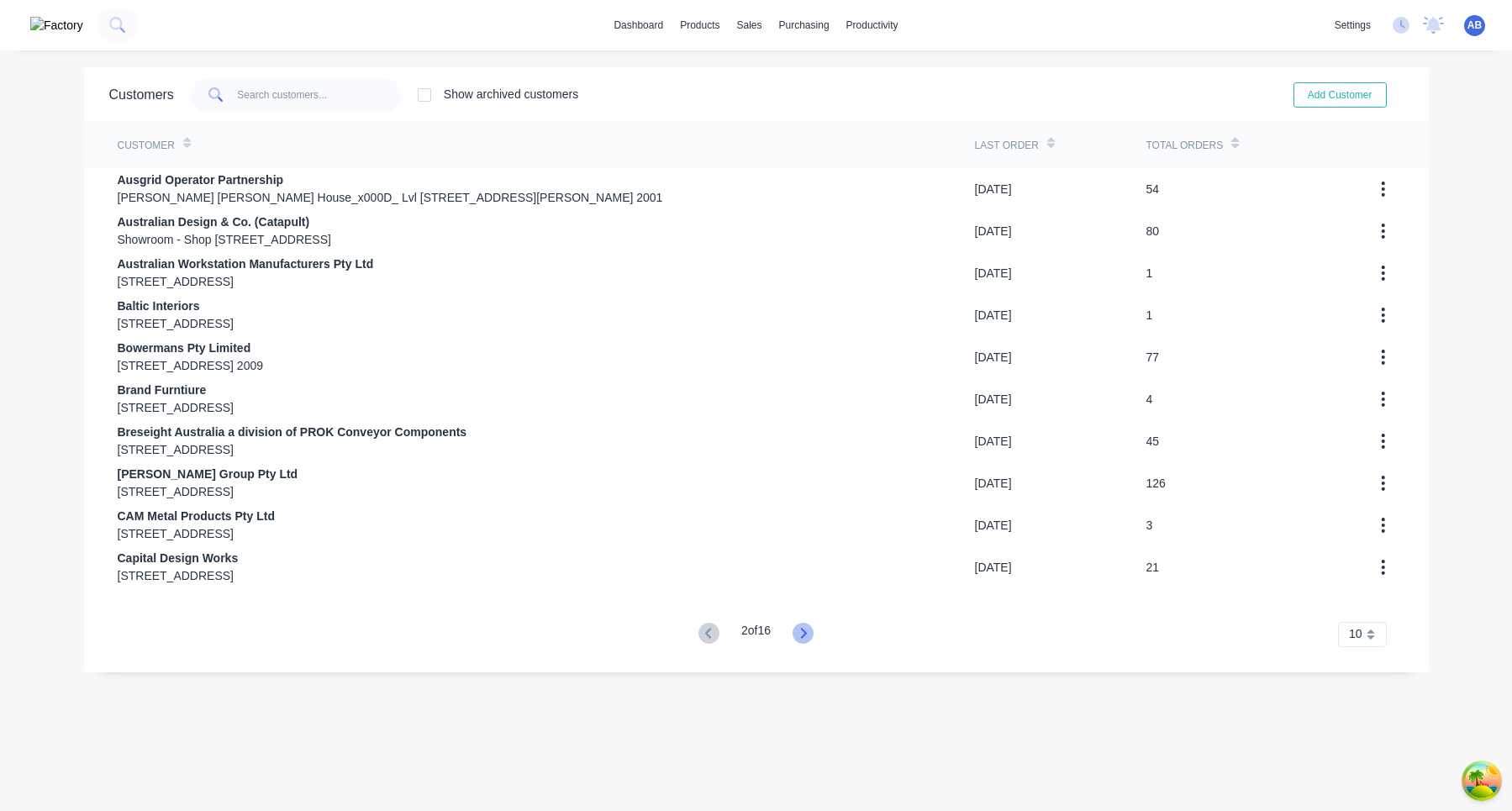
click at [813, 630] on icon at bounding box center [804, 633] width 21 height 21
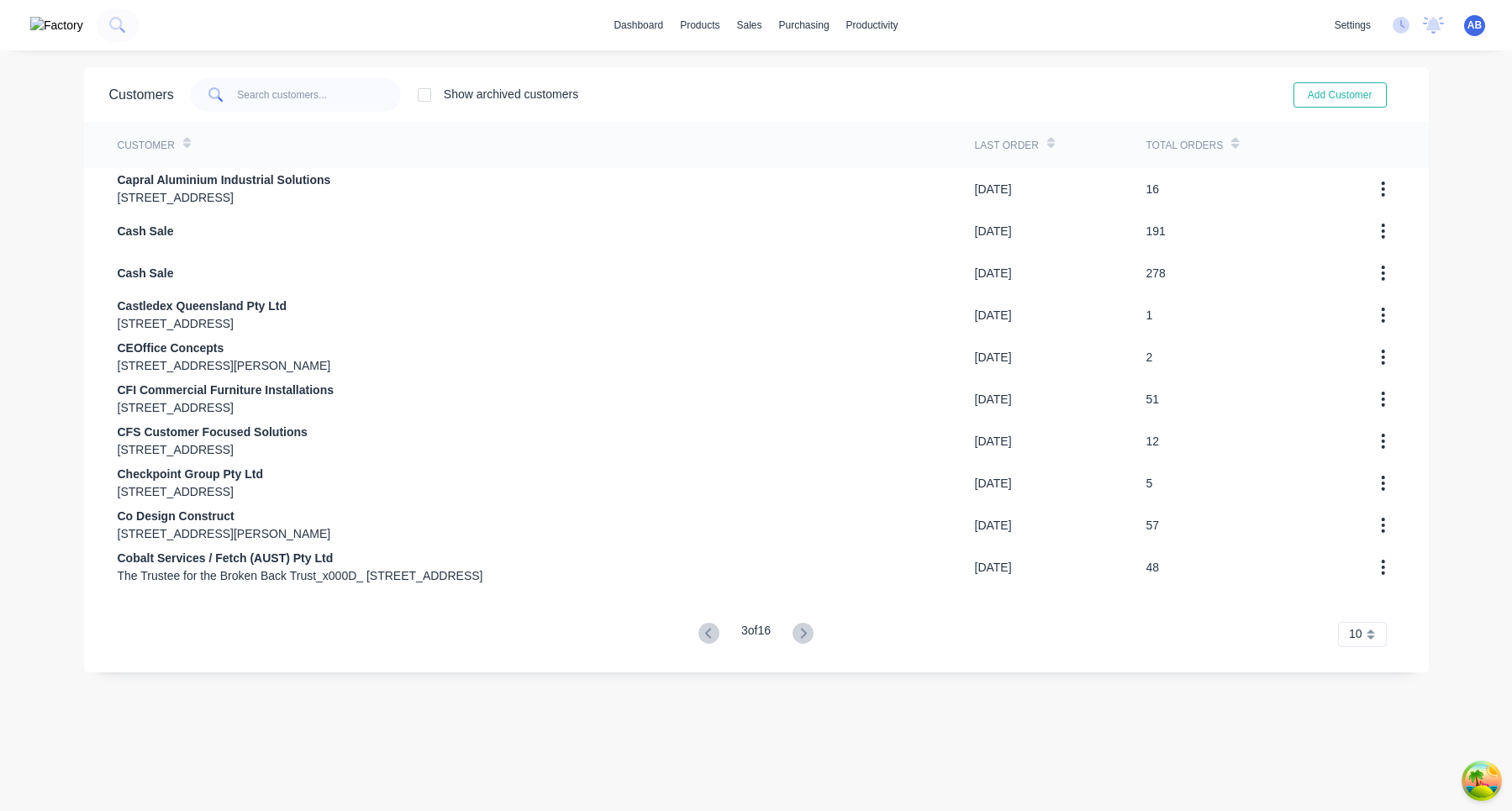
click at [813, 630] on icon at bounding box center [804, 633] width 21 height 21
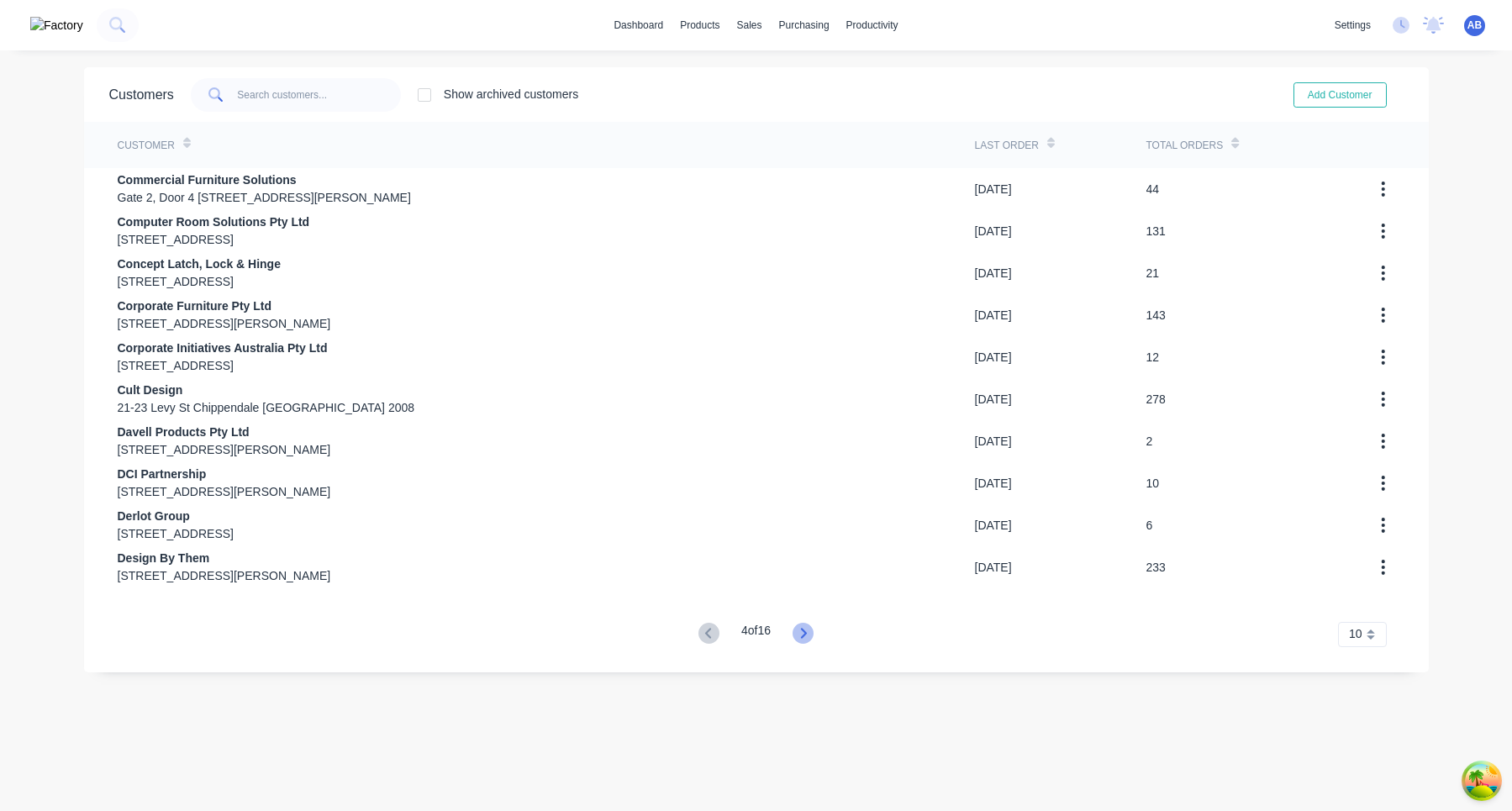
click at [813, 631] on icon at bounding box center [804, 633] width 21 height 21
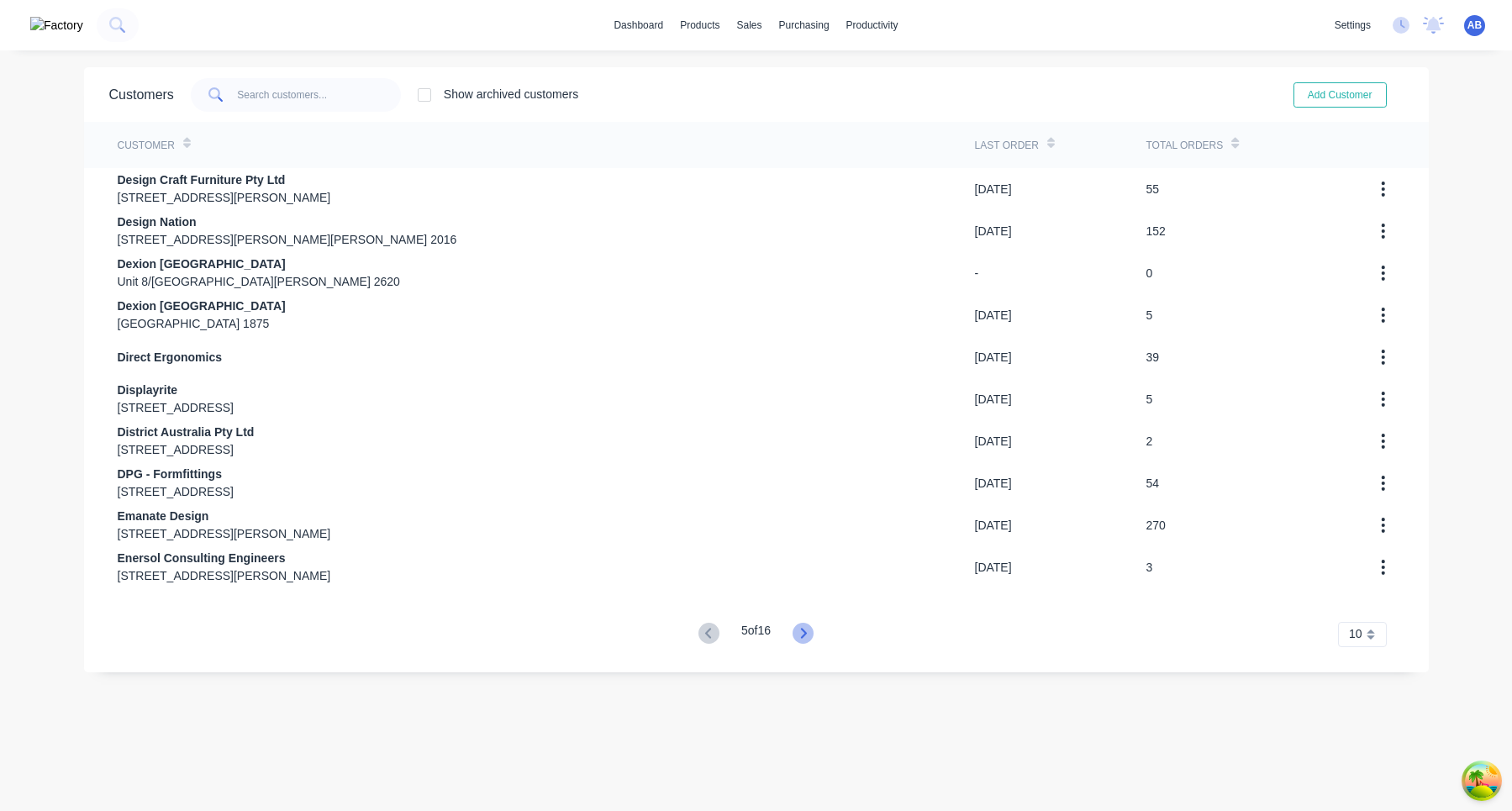
click at [807, 634] on icon at bounding box center [804, 632] width 6 height 10
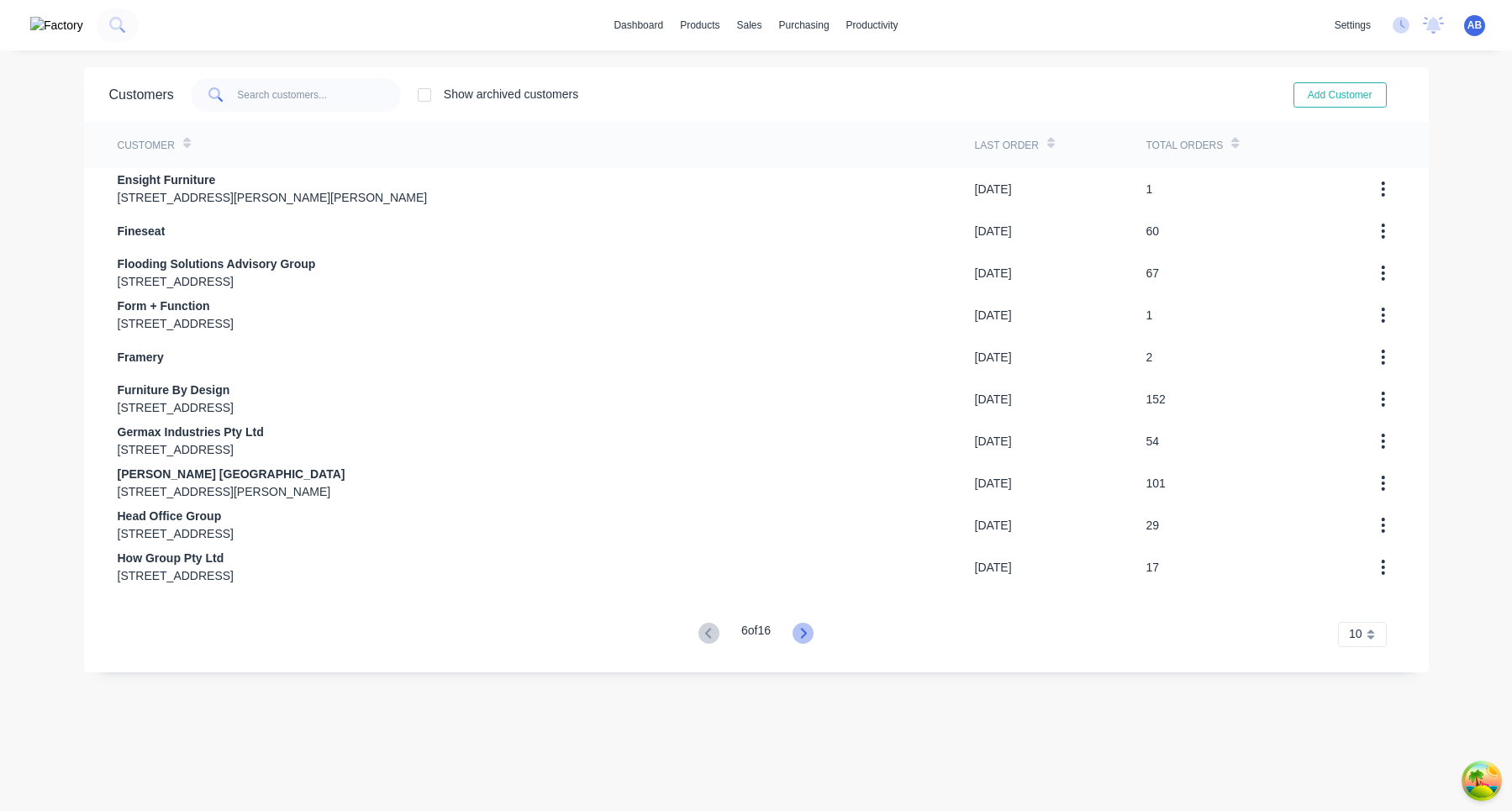
click at [806, 634] on icon at bounding box center [804, 633] width 21 height 21
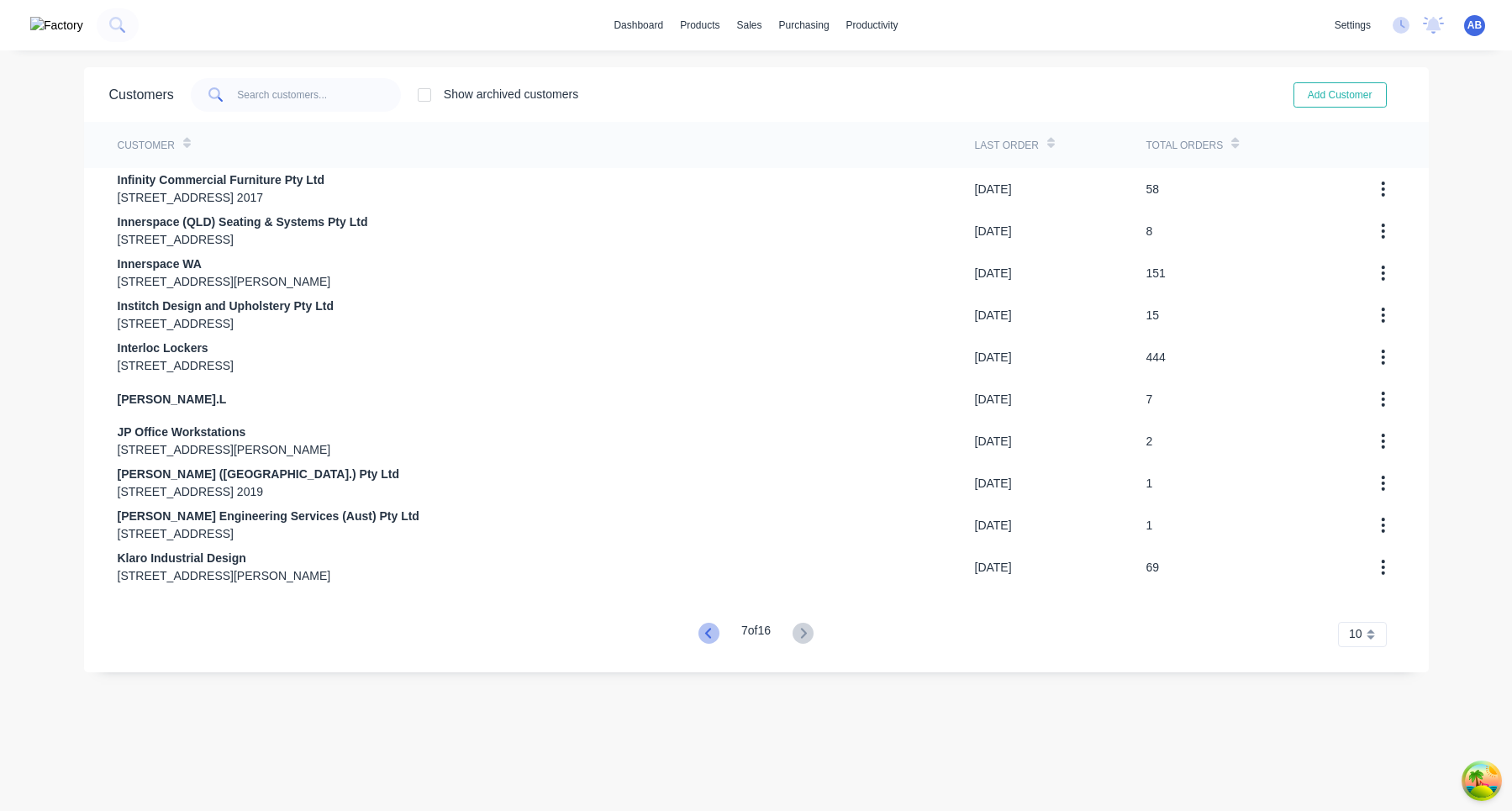
click at [709, 632] on icon at bounding box center [709, 633] width 21 height 21
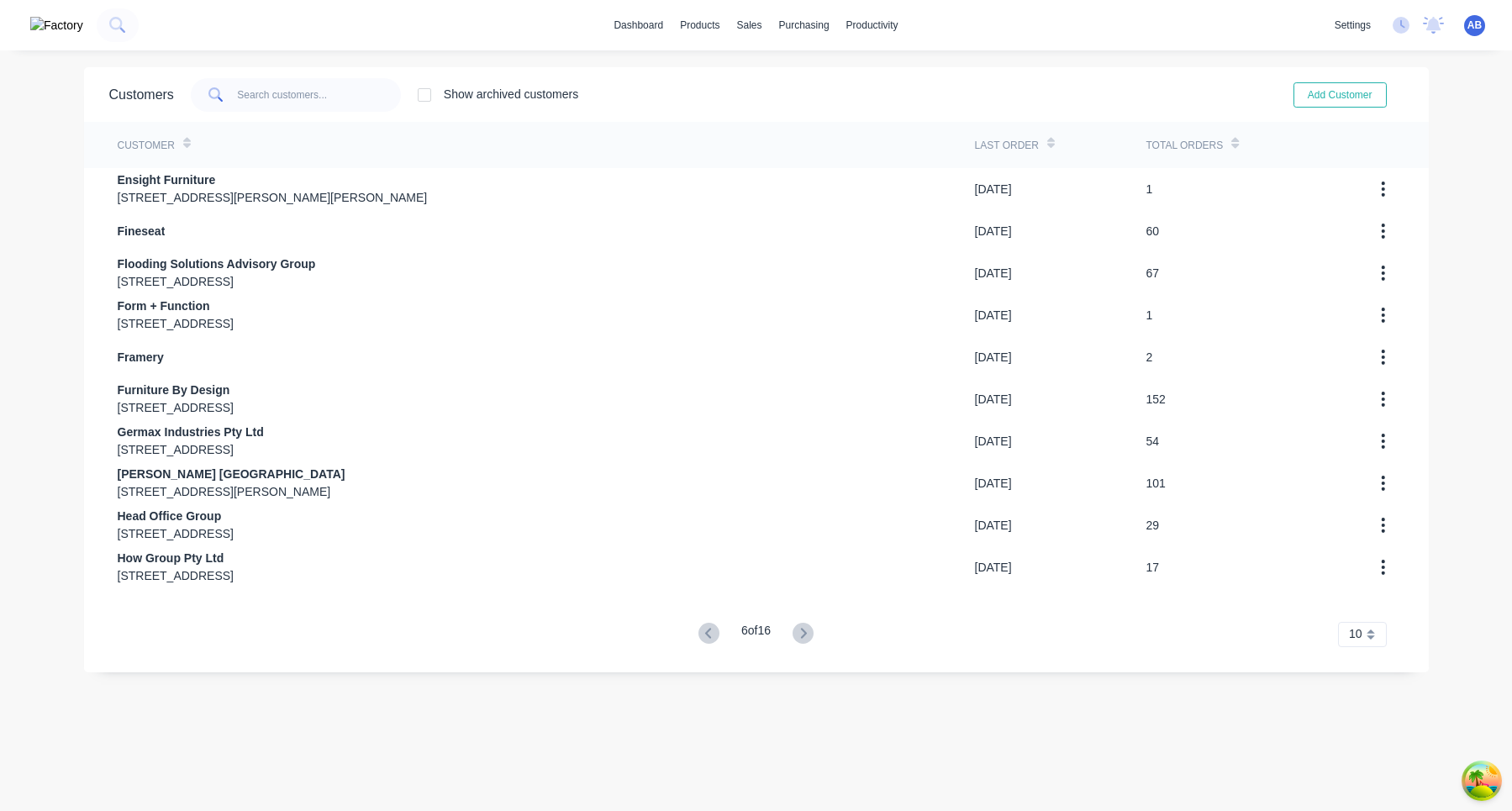
click at [709, 632] on icon at bounding box center [709, 633] width 21 height 21
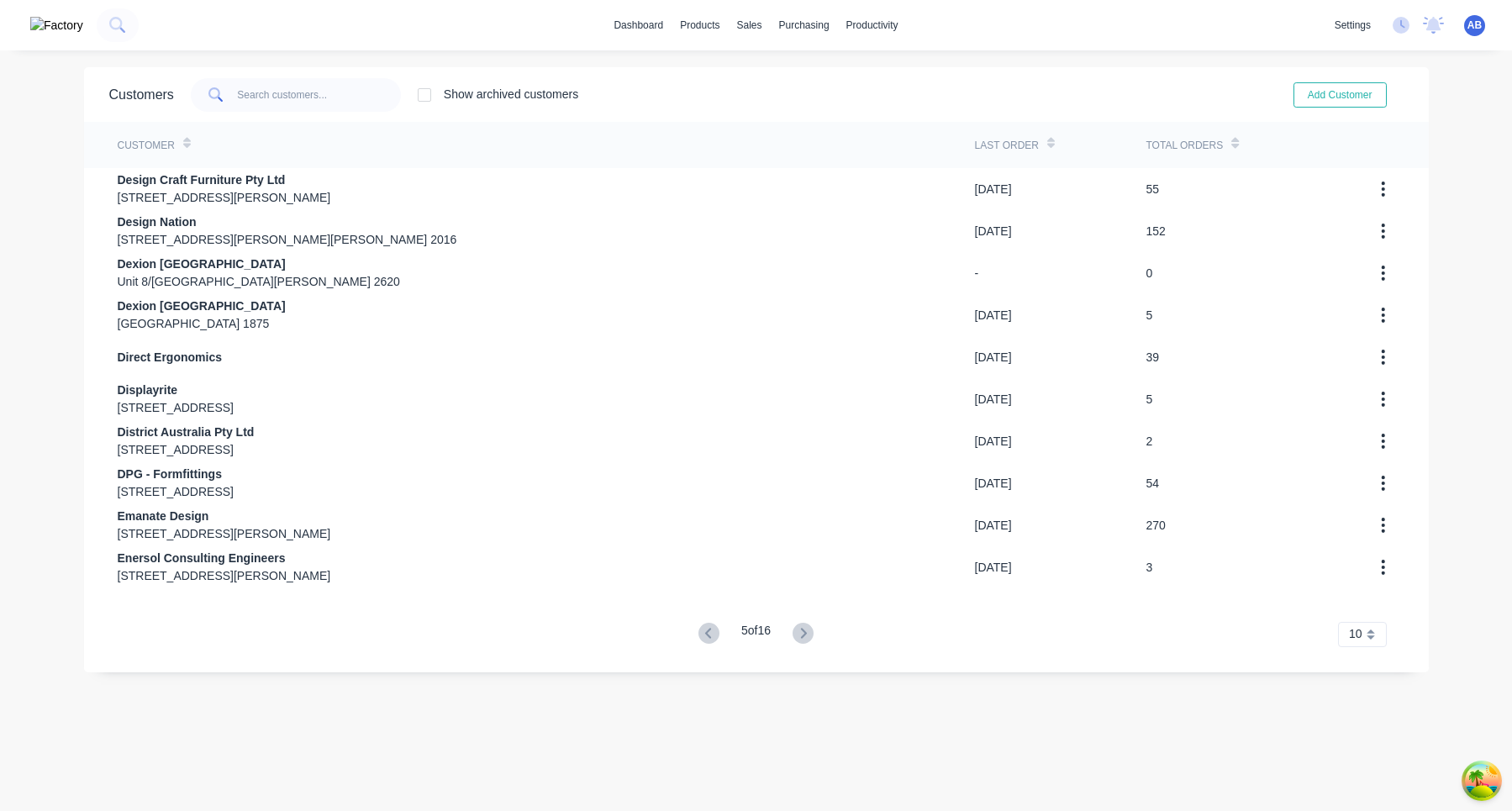
click at [709, 632] on icon at bounding box center [709, 633] width 21 height 21
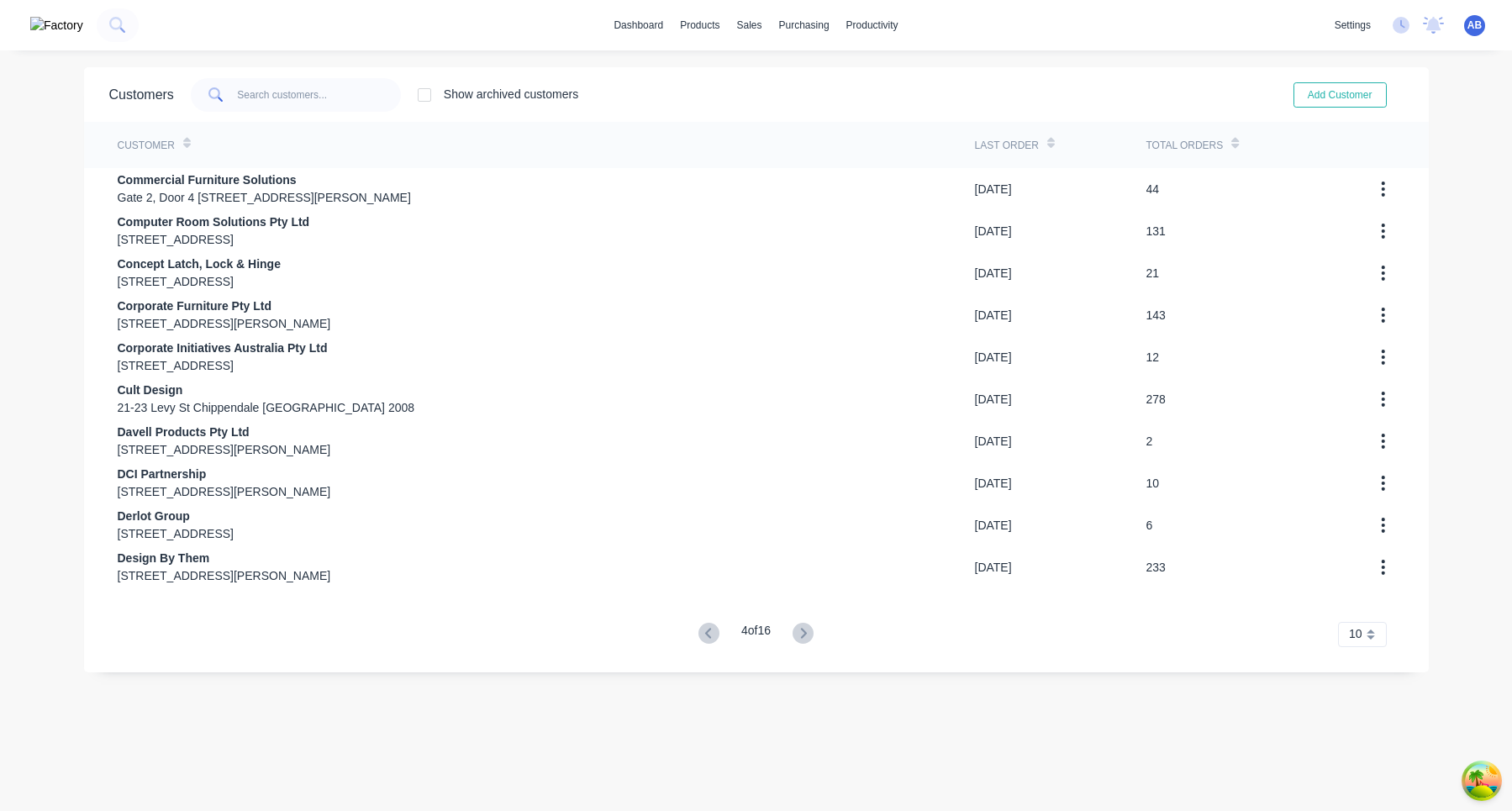
click at [709, 632] on icon at bounding box center [709, 633] width 21 height 21
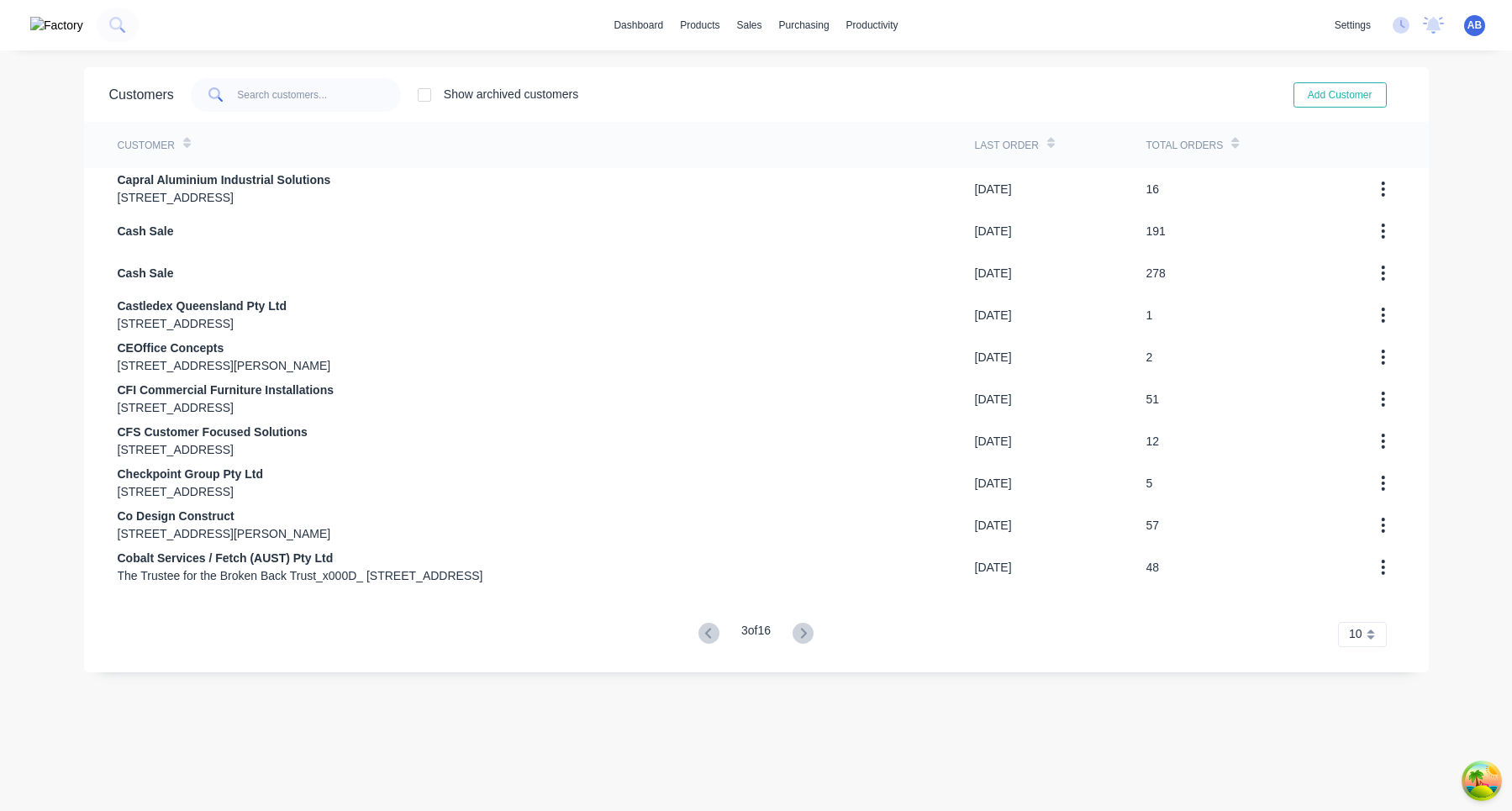
click at [709, 632] on icon at bounding box center [709, 633] width 21 height 21
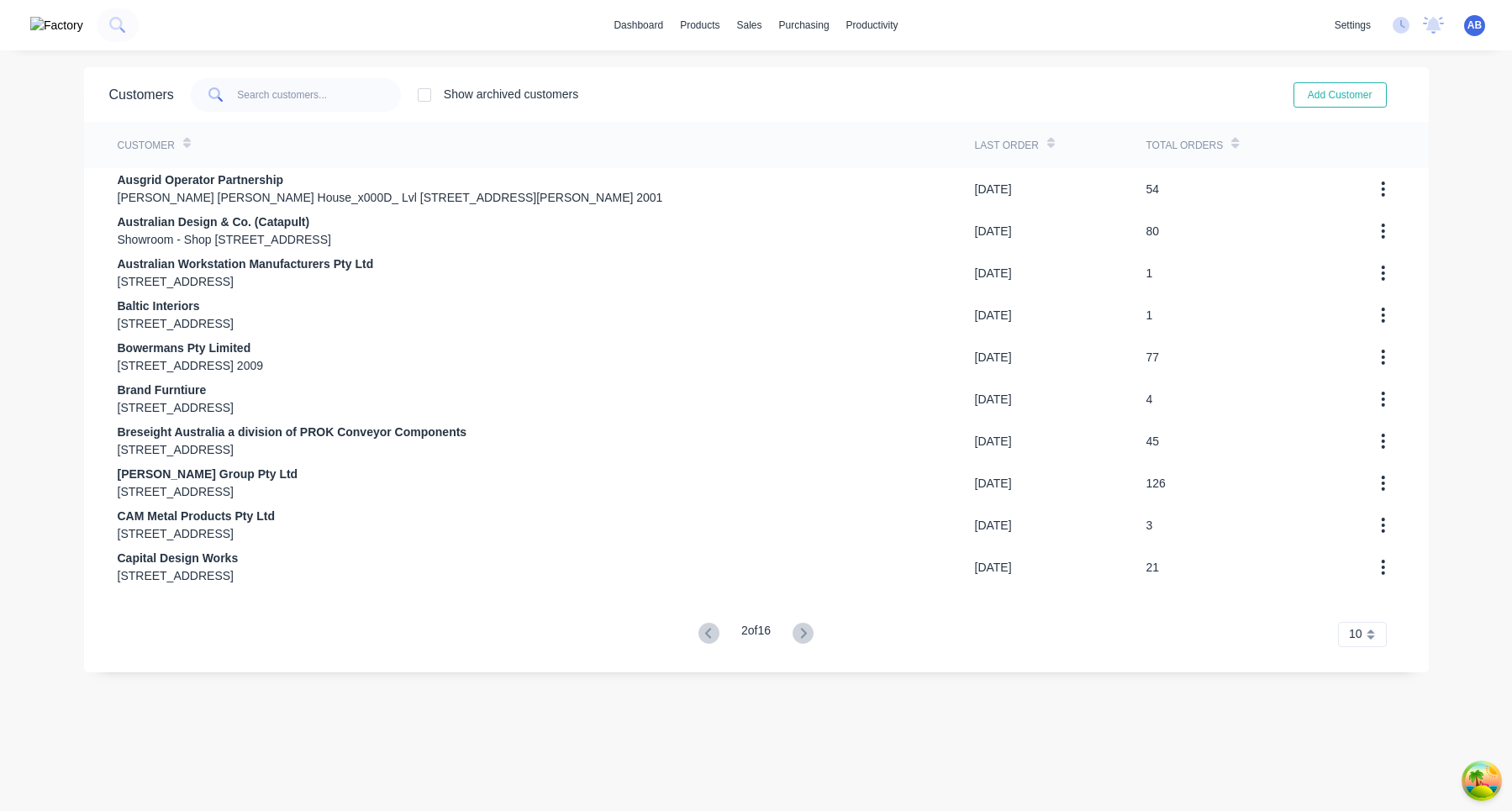
click at [709, 632] on icon at bounding box center [709, 633] width 21 height 21
